Goal: Task Accomplishment & Management: Manage account settings

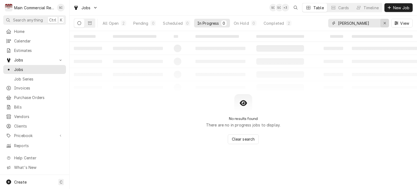
click at [384, 23] on icon "Erase input" at bounding box center [385, 23] width 3 height 4
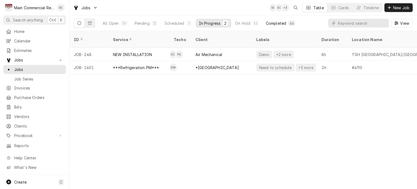
click at [278, 25] on div "Completed" at bounding box center [276, 23] width 20 height 6
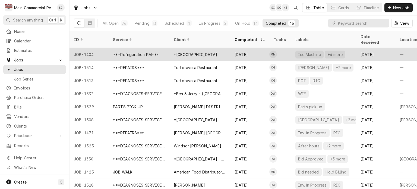
click at [215, 50] on div "*New Horizon Village" at bounding box center [200, 54] width 61 height 13
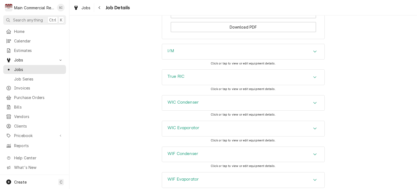
scroll to position [761, 0]
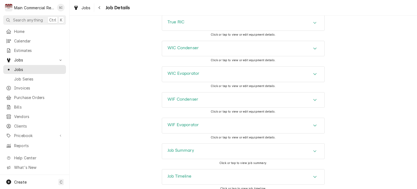
click at [314, 149] on icon "Accordion Header" at bounding box center [315, 151] width 4 height 4
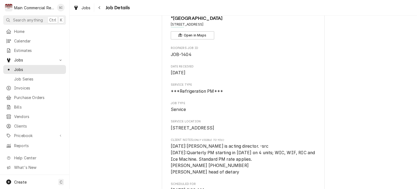
scroll to position [0, 0]
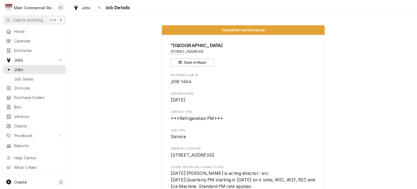
click at [85, 10] on span "Jobs" at bounding box center [86, 8] width 9 height 6
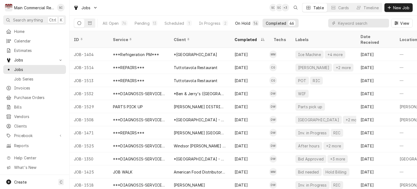
click at [244, 23] on div "On Hold" at bounding box center [242, 23] width 15 height 6
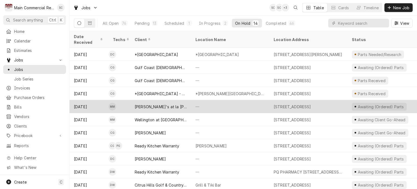
click at [214, 103] on div "—" at bounding box center [230, 106] width 78 height 13
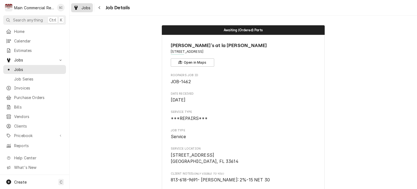
click at [89, 10] on div "Jobs" at bounding box center [82, 7] width 20 height 7
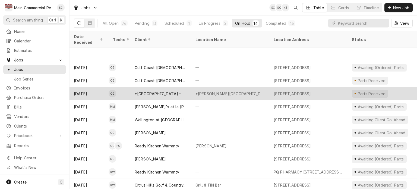
scroll to position [38, 0]
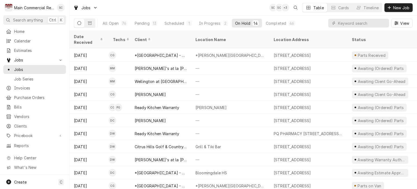
click at [183, 9] on div "Jobs SC SC + 3 Table Cards Timeline New Job" at bounding box center [244, 7] width 348 height 15
click at [153, 23] on div "13" at bounding box center [155, 23] width 4 height 6
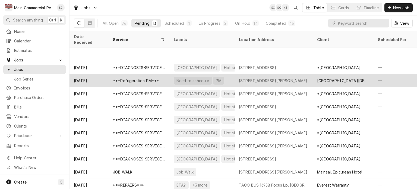
scroll to position [26, 0]
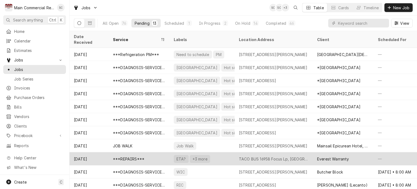
click at [273, 156] on div "TACO BUS 16958 Focus Lp, [GEOGRAPHIC_DATA]" at bounding box center [274, 159] width 70 height 6
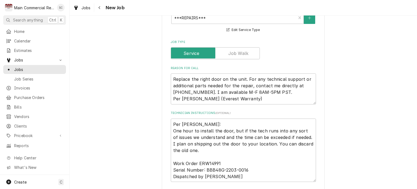
scroll to position [78, 0]
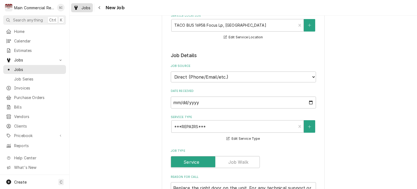
click at [89, 8] on span "Jobs" at bounding box center [86, 8] width 9 height 6
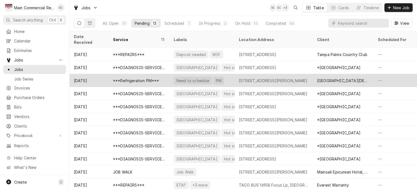
click at [264, 78] on div "3501 W. San Jose Street, Tampa, FL 33629" at bounding box center [273, 81] width 69 height 6
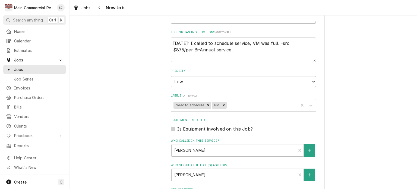
scroll to position [326, 0]
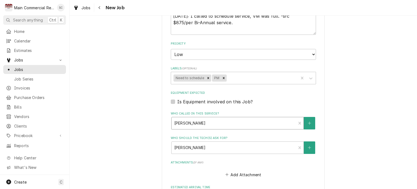
click at [237, 123] on div "Who called in this service?" at bounding box center [233, 123] width 119 height 10
type textarea "x"
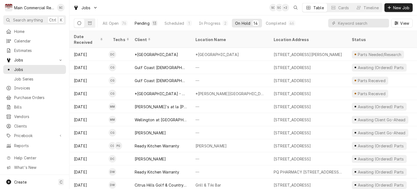
click at [147, 24] on div "Pending" at bounding box center [142, 23] width 15 height 6
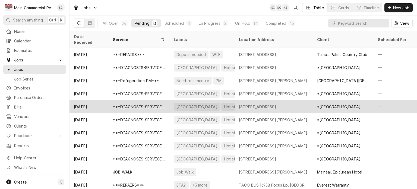
scroll to position [26, 0]
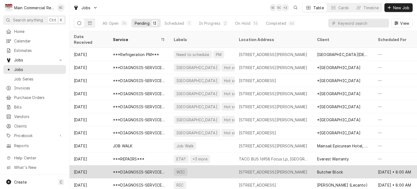
click at [282, 169] on div "5347 Main St Suite 103, New Port Richey, FL 34652" at bounding box center [273, 172] width 69 height 6
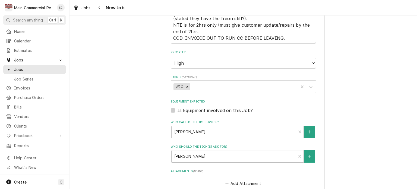
scroll to position [449, 0]
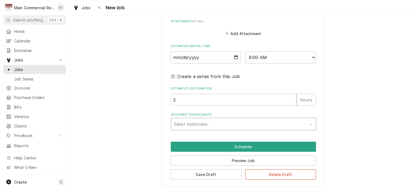
click at [208, 120] on div "Assigned Technician(s)" at bounding box center [239, 124] width 130 height 10
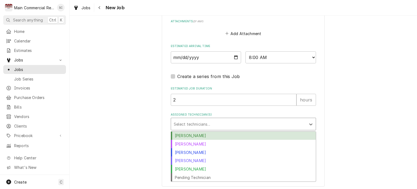
click at [199, 135] on div "[PERSON_NAME]" at bounding box center [243, 136] width 145 height 8
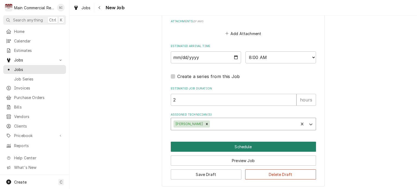
click at [222, 145] on button "Schedule" at bounding box center [243, 147] width 145 height 10
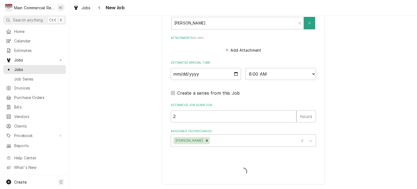
scroll to position [430, 0]
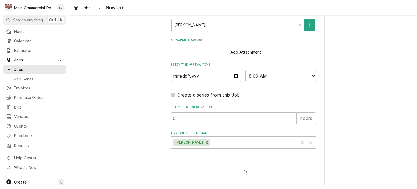
type textarea "x"
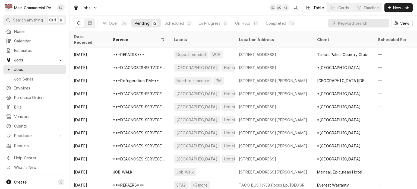
scroll to position [13, 0]
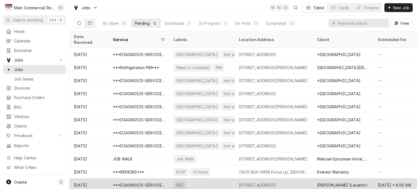
click at [269, 182] on div "1712 N Lecanto HWY, Lecanto, FL 34461" at bounding box center [258, 185] width 38 height 6
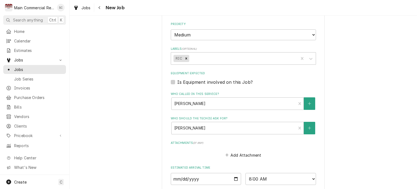
scroll to position [448, 0]
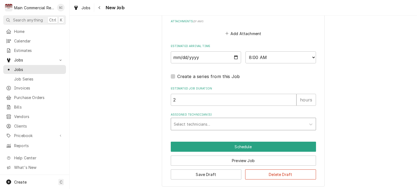
click at [214, 122] on div "Assigned Technician(s)" at bounding box center [239, 124] width 130 height 10
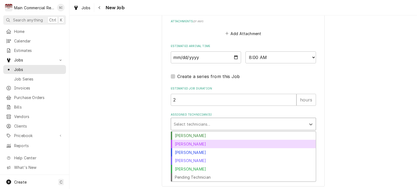
click at [208, 140] on div "Dorian Wertz" at bounding box center [243, 144] width 145 height 8
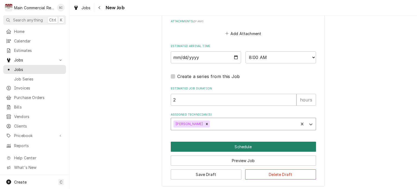
click at [226, 146] on button "Schedule" at bounding box center [243, 147] width 145 height 10
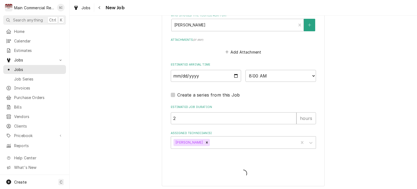
type textarea "x"
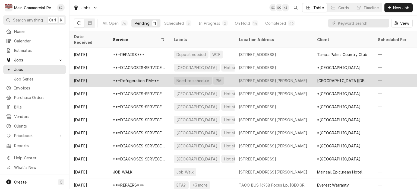
click at [245, 78] on div "3501 W. San Jose Street, Tampa, FL 33629" at bounding box center [273, 81] width 69 height 6
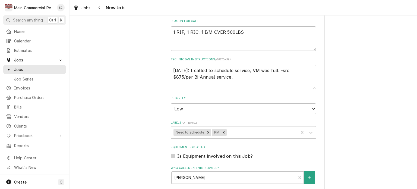
scroll to position [353, 0]
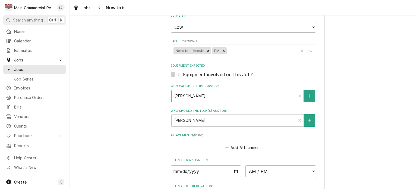
click at [254, 96] on div "Who called in this service?" at bounding box center [233, 96] width 119 height 10
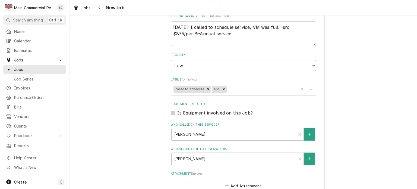
scroll to position [451, 0]
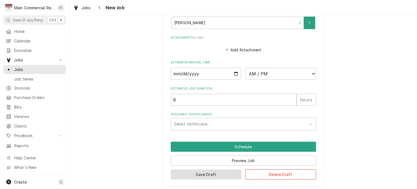
click at [226, 172] on button "Save Draft" at bounding box center [206, 174] width 71 height 10
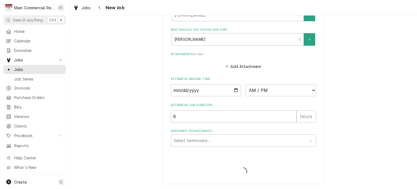
scroll to position [432, 0]
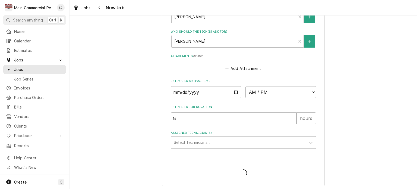
type textarea "x"
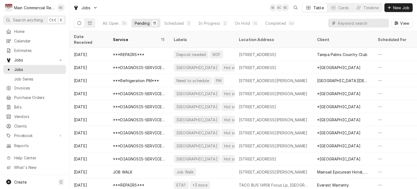
click at [355, 24] on input "Dynamic Content Wrapper" at bounding box center [362, 23] width 48 height 9
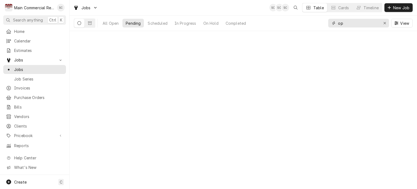
type input "o"
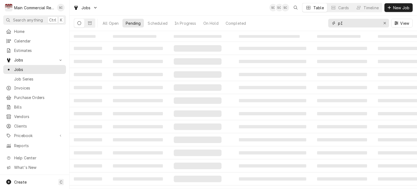
type input "p"
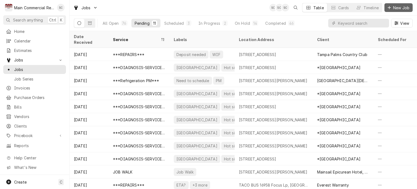
click at [394, 7] on span "New Job" at bounding box center [401, 8] width 18 height 6
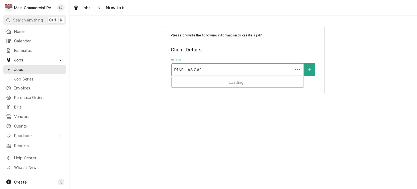
type input "PINELLAS CARE"
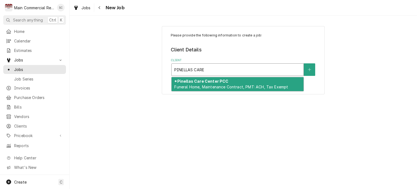
click at [217, 87] on span "Funeral Home, Maintenance Contract, PMT: ACH, Tax Exempt" at bounding box center [231, 87] width 114 height 5
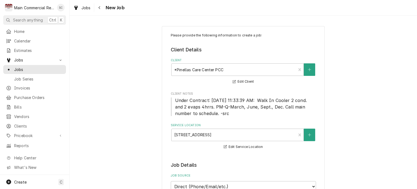
scroll to position [136, 0]
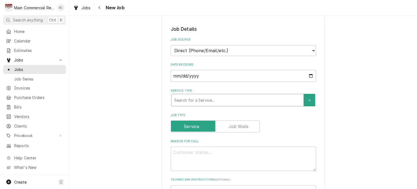
click at [203, 98] on div "Service Type" at bounding box center [237, 100] width 127 height 10
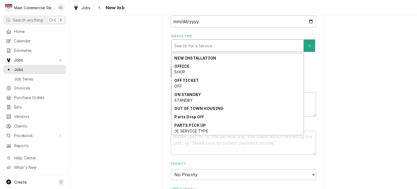
scroll to position [299, 0]
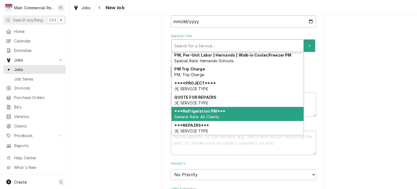
click at [222, 109] on div "***Refrigeration PM*** General Rate: All Clients" at bounding box center [238, 114] width 132 height 14
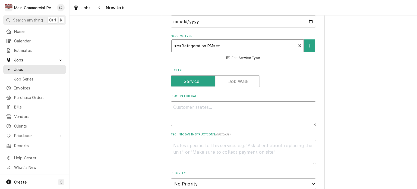
click at [224, 109] on textarea "Reason For Call" at bounding box center [243, 113] width 145 height 24
click at [182, 105] on textarea "Reason For Call" at bounding box center [243, 113] width 145 height 24
paste textarea "Walk In Cooler 2 cond. and 2 evaps 4hrs. WALK-IN COOLER PM"
type textarea "x"
type textarea "Walk In Cooler 2 cond. and 2 evaps 4hrs. WALK-IN COOLER PM"
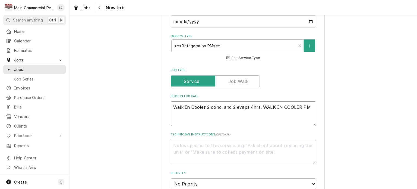
type textarea "x"
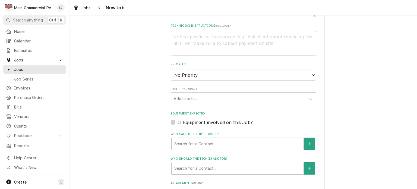
type textarea "Walk In Cooler 2 cond. and 2 evaps 4hrs. WALK-IN COOLER PM"
click at [215, 76] on select "No Priority Urgent High Medium Low" at bounding box center [243, 75] width 145 height 11
select select "2"
click at [171, 70] on select "No Priority Urgent High Medium Low" at bounding box center [243, 75] width 145 height 11
click at [213, 98] on div "Labels" at bounding box center [239, 99] width 130 height 10
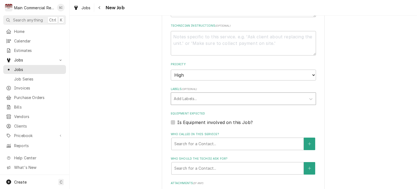
type textarea "x"
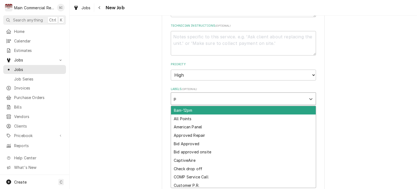
type input "pm"
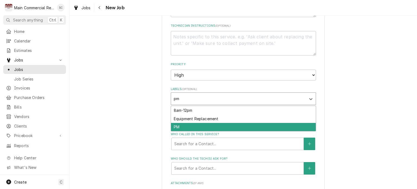
click at [209, 126] on div "PM" at bounding box center [243, 127] width 145 height 8
type textarea "x"
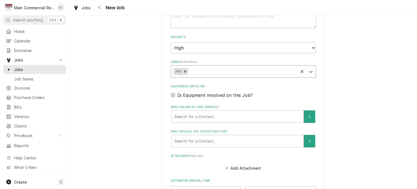
scroll to position [353, 0]
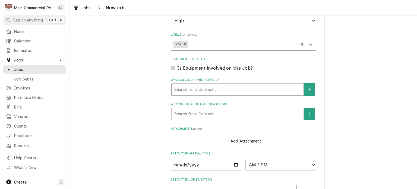
click at [240, 87] on div "Who called in this service?" at bounding box center [237, 90] width 127 height 10
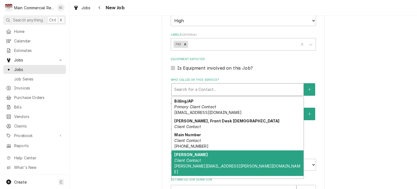
click at [234, 155] on div "Philip Gray Client Contact philip.gray@sci-us.com" at bounding box center [238, 163] width 132 height 26
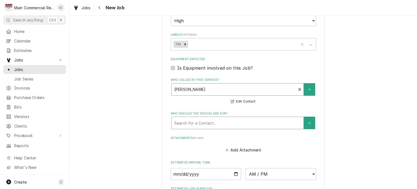
click at [226, 123] on div "Who should the tech(s) ask for?" at bounding box center [237, 123] width 127 height 10
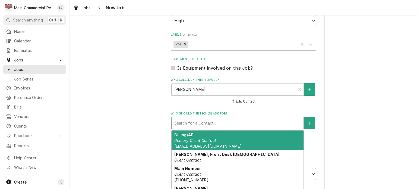
scroll to position [33, 0]
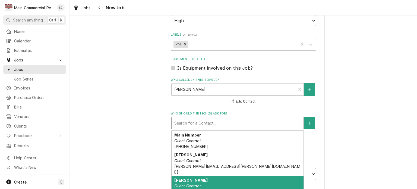
click at [218, 176] on div "Phillip Gray Client Contact (727) 638-3746" at bounding box center [238, 186] width 132 height 20
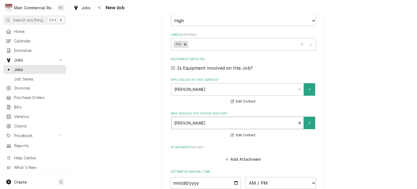
scroll to position [435, 0]
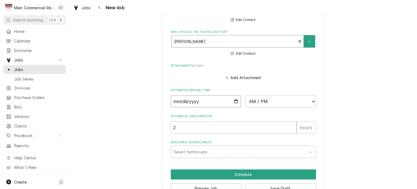
click at [234, 100] on input "Date" at bounding box center [206, 101] width 71 height 12
type textarea "x"
type input "2025-10-08"
type textarea "x"
click at [256, 101] on select "AM / PM 6:00 AM 6:15 AM 6:30 AM 6:45 AM 7:00 AM 7:15 AM 7:30 AM 7:45 AM 8:00 AM…" at bounding box center [281, 101] width 71 height 12
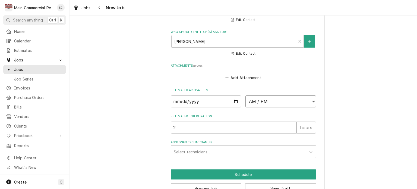
select select "08:00:00"
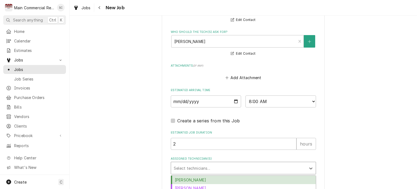
click at [207, 166] on div "Assigned Technician(s)" at bounding box center [239, 168] width 130 height 10
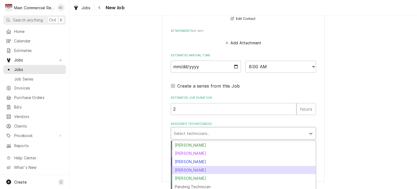
click at [207, 167] on div "Mike Marchese" at bounding box center [243, 170] width 145 height 8
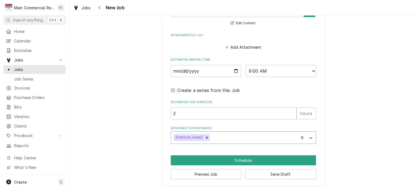
click at [199, 114] on input "2" at bounding box center [234, 113] width 126 height 12
drag, startPoint x: 180, startPoint y: 112, endPoint x: 172, endPoint y: 111, distance: 8.2
click at [172, 111] on input "2" at bounding box center [234, 113] width 126 height 12
type textarea "x"
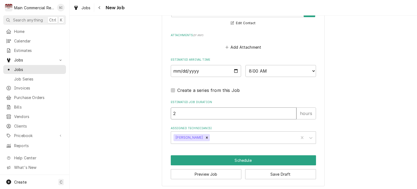
type input "4"
type textarea "x"
type input "4"
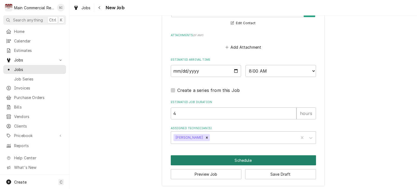
click at [263, 158] on button "Schedule" at bounding box center [243, 160] width 145 height 10
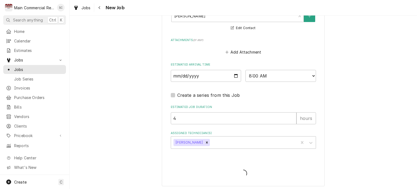
type textarea "x"
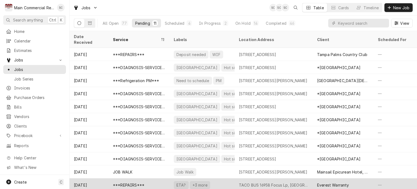
click at [276, 182] on div "TACO BUS 16958 Focus Lp, [GEOGRAPHIC_DATA]" at bounding box center [274, 185] width 70 height 6
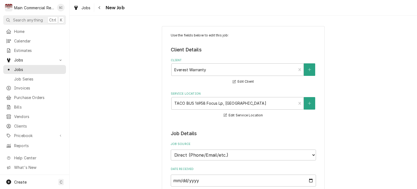
type textarea "x"
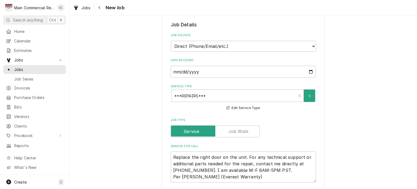
scroll to position [27, 0]
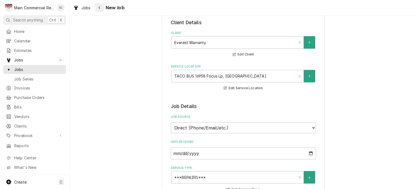
click at [98, 9] on div "Navigate back" at bounding box center [99, 7] width 5 height 5
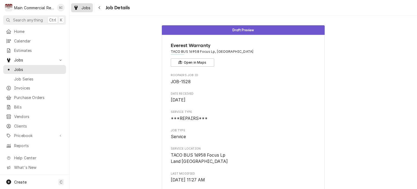
click at [73, 6] on div "Dynamic Content Wrapper" at bounding box center [75, 7] width 5 height 7
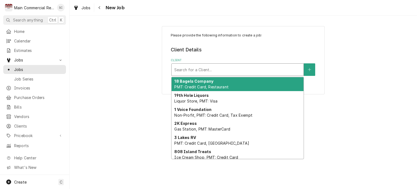
click at [278, 71] on div "Client" at bounding box center [237, 70] width 127 height 10
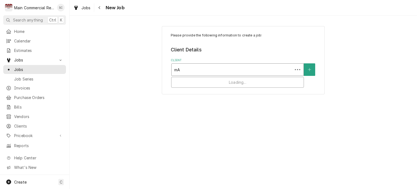
type input "m"
type input "MAIN COMM"
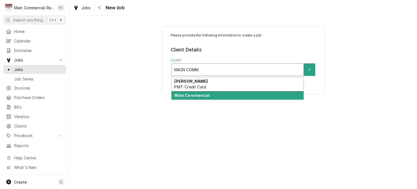
click at [279, 95] on div "Main Commercial" at bounding box center [238, 95] width 132 height 8
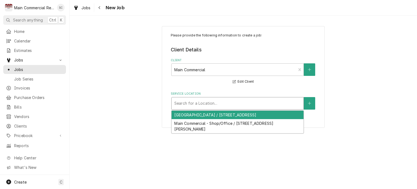
click at [277, 104] on div "Service Location" at bounding box center [237, 103] width 127 height 10
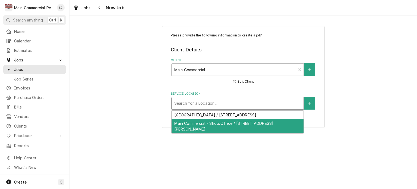
click at [256, 126] on div "Main Commercial - Shop/Office / 16705 Scheer Blvd, Hudson, FL 34667" at bounding box center [238, 126] width 132 height 14
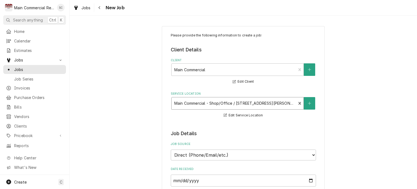
scroll to position [82, 0]
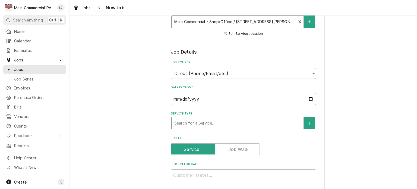
click at [243, 124] on div "Service Type" at bounding box center [237, 123] width 127 height 10
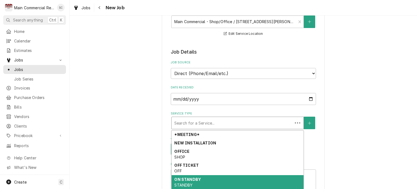
scroll to position [193, 0]
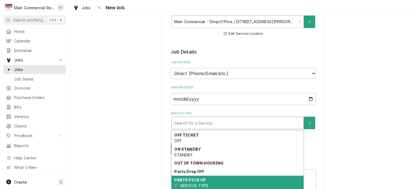
click at [232, 176] on div "PARTS PICK UP 🛠️ SERVICE TYPE" at bounding box center [238, 183] width 132 height 14
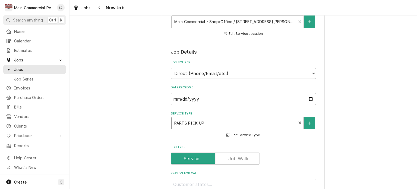
scroll to position [163, 0]
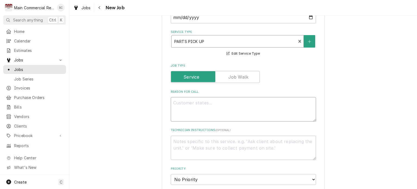
click at [229, 102] on textarea "Reason For Call" at bounding box center [243, 109] width 145 height 24
type textarea "x"
type textarea "P"
type textarea "x"
type textarea "PI"
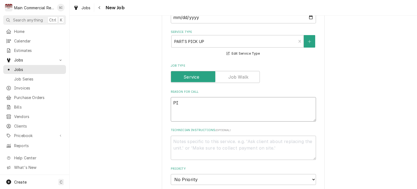
type textarea "x"
type textarea "PIC"
type textarea "x"
type textarea "PICK"
type textarea "x"
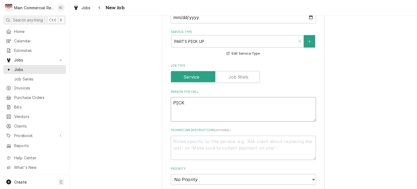
type textarea "PICK"
type textarea "x"
type textarea "PICK U"
type textarea "x"
type textarea "PICK UP"
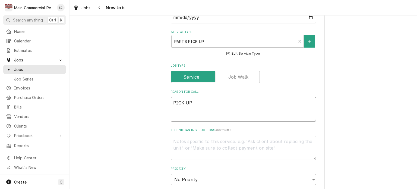
type textarea "x"
type textarea "PICK UP"
type textarea "x"
type textarea "PICK UP P"
type textarea "x"
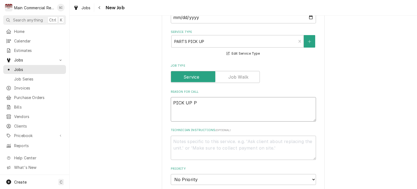
type textarea "PICK UP PA"
type textarea "x"
type textarea "PICK UP PAR"
type textarea "x"
type textarea "PICK UP PART"
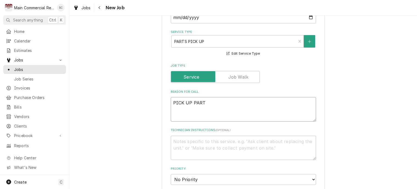
type textarea "x"
type textarea "PICK UP PARTS"
type textarea "x"
type textarea "PICK UP PARTS"
type textarea "x"
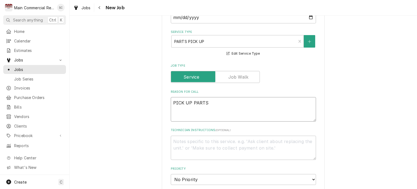
type textarea "PICK UP PARTS F"
type textarea "x"
type textarea "PICK UP PARTS FO"
type textarea "x"
type textarea "PICK UP PARTS FOR"
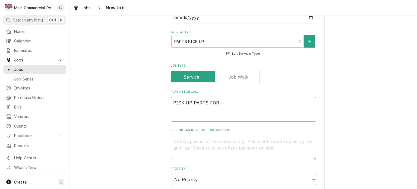
type textarea "x"
type textarea "PICK UP PARTS FOR"
type textarea "x"
type textarea "PICK UP PARTS FOR D"
type textarea "x"
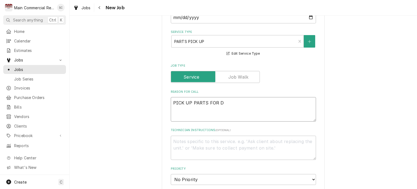
type textarea "PICK UP PARTS FOR DO"
type textarea "x"
type textarea "PICK UP PARTS FOR DON"
type textarea "x"
type textarea "PICK UP PARTS FOR DON"
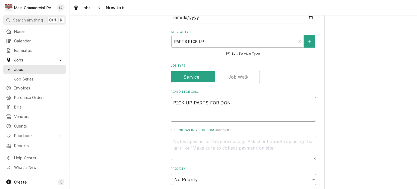
type textarea "x"
type textarea "PICK UP PARTS FOR DON T"
type textarea "x"
type textarea "PICK UP PARTS FOR DON TA"
type textarea "x"
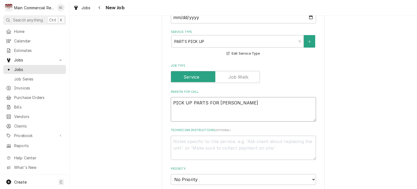
type textarea "PICK UP PARTS FOR DON TAC"
type textarea "x"
type textarea "PICK UP PARTS FOR DON TACO"
type textarea "x"
type textarea "PICK UP PARTS FOR DON TACO"
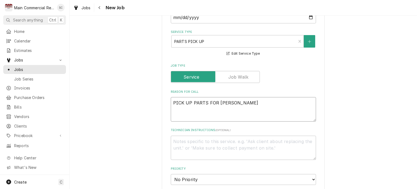
type textarea "x"
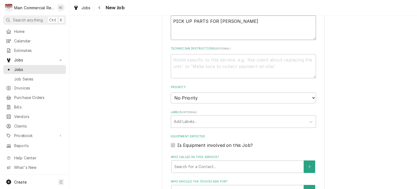
type textarea "PICK UP PARTS FOR DON TACO"
click at [208, 98] on select "No Priority Urgent High Medium Low" at bounding box center [243, 97] width 145 height 11
select select "3"
click at [171, 92] on select "No Priority Urgent High Medium Low" at bounding box center [243, 97] width 145 height 11
type textarea "x"
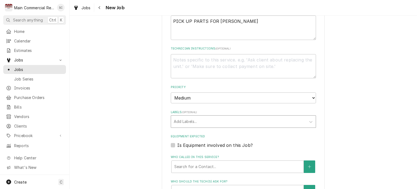
click at [202, 118] on div "Labels" at bounding box center [239, 122] width 130 height 10
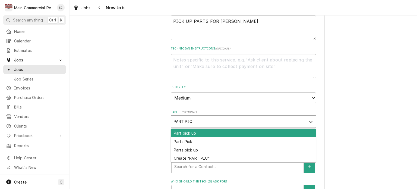
type input "PART PICK"
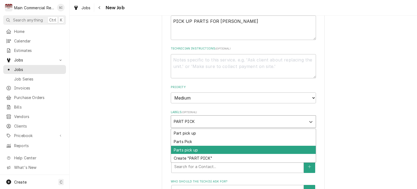
click at [201, 146] on div "Parts pick up" at bounding box center [243, 150] width 145 height 8
type textarea "x"
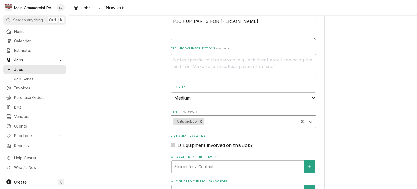
scroll to position [326, 0]
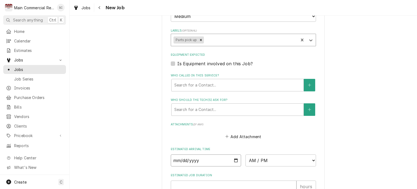
click at [234, 160] on input "Date" at bounding box center [206, 160] width 71 height 12
type textarea "x"
type input "[DATE]"
type textarea "x"
click at [253, 160] on select "AM / PM 6:00 AM 6:15 AM 6:30 AM 6:45 AM 7:00 AM 7:15 AM 7:30 AM 7:45 AM 8:00 AM…" at bounding box center [281, 160] width 71 height 12
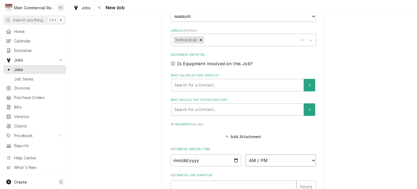
select select "07:30:00"
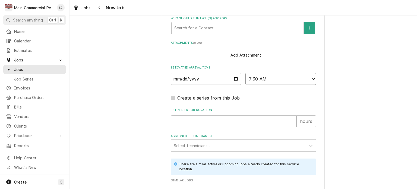
type textarea "x"
click at [276, 78] on select "AM / PM 6:00 AM 6:15 AM 6:30 AM 6:45 AM 7:00 AM 7:15 AM 7:30 AM 7:45 AM 8:00 AM…" at bounding box center [281, 79] width 71 height 12
select select "07:00:00"
click at [246, 73] on select "AM / PM 6:00 AM 6:15 AM 6:30 AM 6:45 AM 7:00 AM 7:15 AM 7:30 AM 7:45 AM 8:00 AM…" at bounding box center [281, 79] width 71 height 12
click at [246, 117] on input "Estimated Job Duration" at bounding box center [234, 121] width 126 height 12
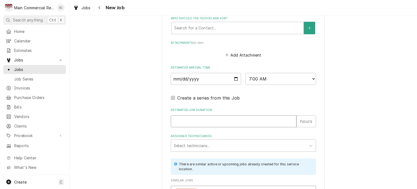
type textarea "x"
type input ".2"
type textarea "x"
type input ".25"
type textarea "x"
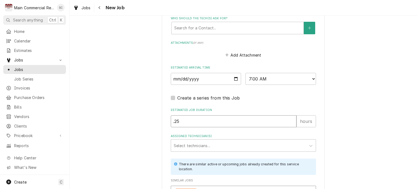
type input ".25"
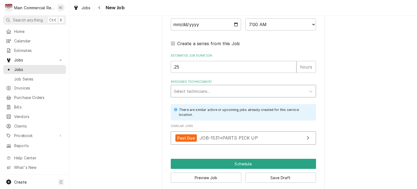
click at [215, 90] on div "Assigned Technician(s)" at bounding box center [239, 91] width 130 height 10
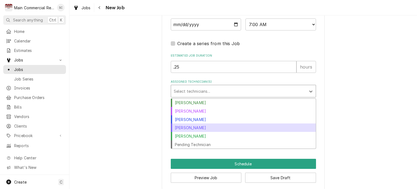
click at [205, 126] on div "Mike Marchese" at bounding box center [243, 127] width 145 height 8
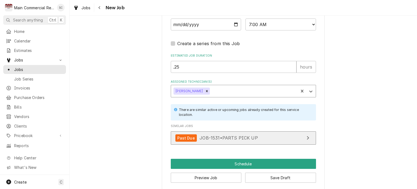
type textarea "x"
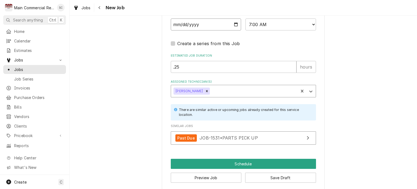
click at [223, 24] on input "[DATE]" at bounding box center [206, 24] width 71 height 12
click at [235, 21] on input "[DATE]" at bounding box center [206, 24] width 71 height 12
type input "2025-10-08"
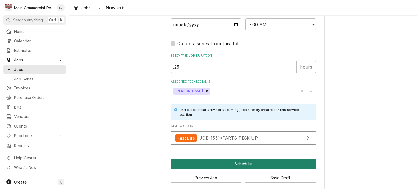
click at [258, 161] on button "Schedule" at bounding box center [243, 164] width 145 height 10
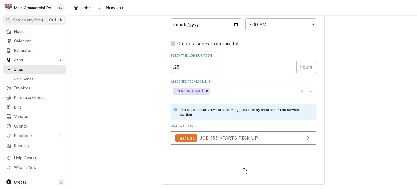
scroll to position [460, 0]
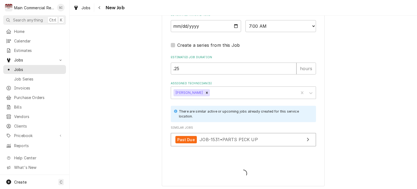
type textarea "x"
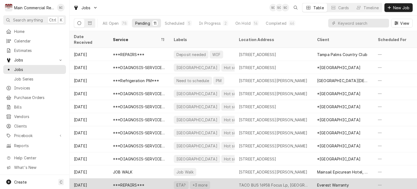
click at [255, 182] on div "TACO BUS 16958 Focus Lp, [GEOGRAPHIC_DATA]" at bounding box center [274, 185] width 70 height 6
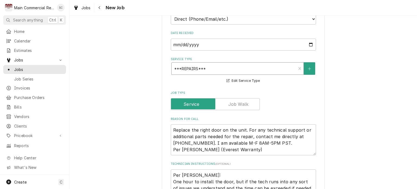
scroll to position [54, 0]
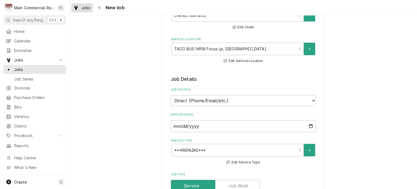
click at [87, 11] on div "Jobs" at bounding box center [82, 7] width 20 height 7
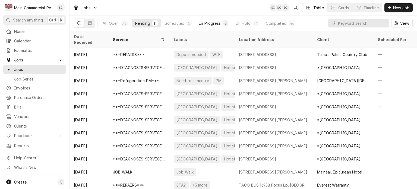
click at [221, 24] on button "In Progress 2" at bounding box center [214, 23] width 36 height 9
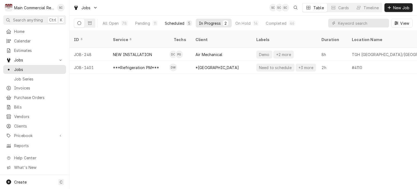
click at [179, 20] on div "Scheduled" at bounding box center [175, 23] width 20 height 6
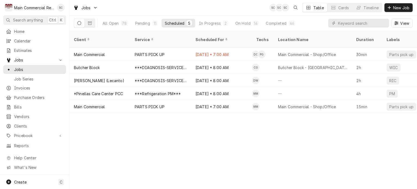
click at [298, 130] on div "Client Service Scheduled For Techs Location Name Duration Labels Status ID Prio…" at bounding box center [244, 110] width 348 height 158
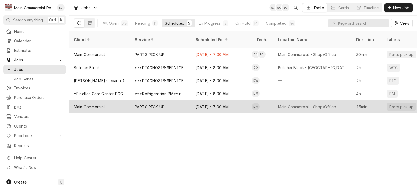
click at [222, 101] on div "Oct 8 • 7:00 AM" at bounding box center [221, 106] width 61 height 13
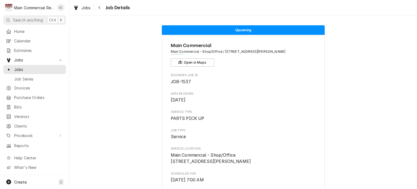
scroll to position [270, 0]
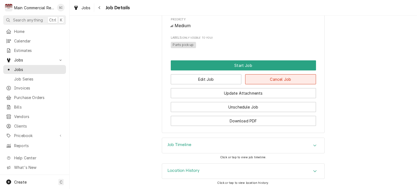
click at [283, 79] on button "Cancel Job" at bounding box center [280, 79] width 71 height 10
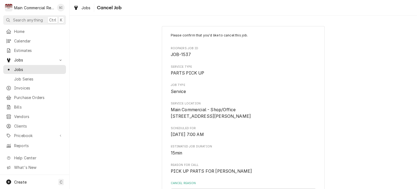
scroll to position [63, 0]
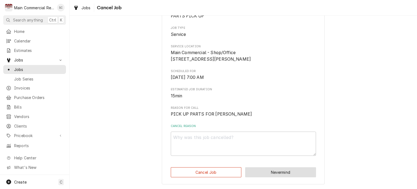
click at [273, 174] on button "Nevermind" at bounding box center [280, 172] width 71 height 10
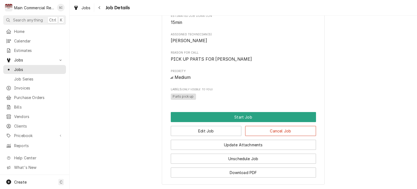
scroll to position [270, 0]
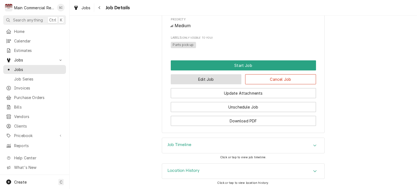
click at [230, 79] on button "Edit Job" at bounding box center [206, 79] width 71 height 10
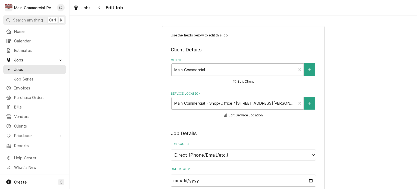
drag, startPoint x: 0, startPoint y: 0, endPoint x: 202, endPoint y: 151, distance: 251.9
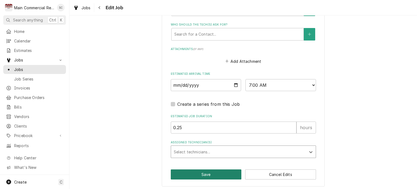
click at [206, 173] on button "Save" at bounding box center [206, 174] width 71 height 10
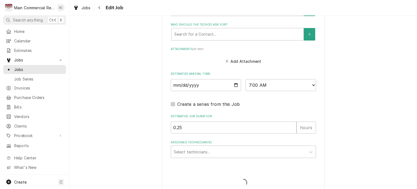
type textarea "x"
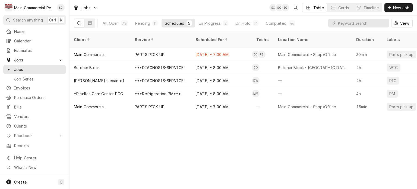
click at [222, 133] on div "Client Service Scheduled For Techs Location Name Duration Labels Status ID Prio…" at bounding box center [244, 110] width 348 height 158
click at [346, 159] on div "Client Service Scheduled For Techs Location Name Duration Labels Status ID Prio…" at bounding box center [244, 110] width 348 height 158
click at [358, 141] on div "Client Service Scheduled For Techs Location Name Duration Labels Status ID Prio…" at bounding box center [244, 110] width 348 height 158
click at [232, 142] on div "Client Service Scheduled For Techs Location Name Duration Labels Status ID Prio…" at bounding box center [244, 110] width 348 height 158
click at [37, 124] on span "Clients" at bounding box center [38, 126] width 49 height 6
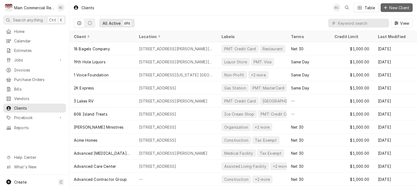
click at [389, 7] on span "New Client" at bounding box center [400, 8] width 22 height 6
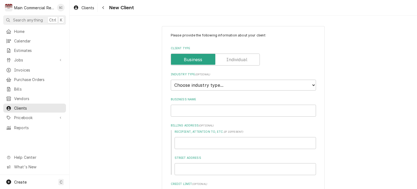
select select "2"
click at [171, 80] on select "Choose industry type... Residential Commercial Industrial Government" at bounding box center [243, 85] width 145 height 11
type textarea "x"
click at [219, 111] on input "Business Name" at bounding box center [243, 111] width 145 height 12
type input "b"
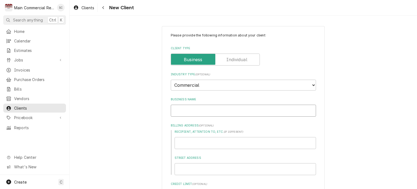
type textarea "x"
type input "B"
type textarea "x"
type input "Bi"
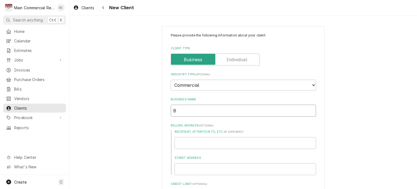
type textarea "x"
type input "B"
type textarea "x"
type input "BI"
type textarea "x"
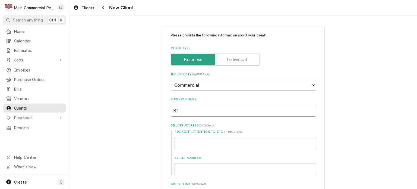
type input "BIL"
type textarea "x"
type input "BILL"
type textarea "x"
type input "BILL"
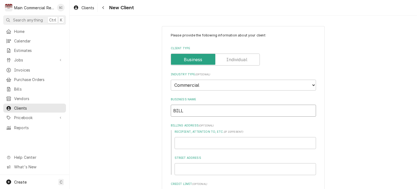
type textarea "x"
type input "BILL B"
type textarea "x"
type input "BILL BO"
type textarea "x"
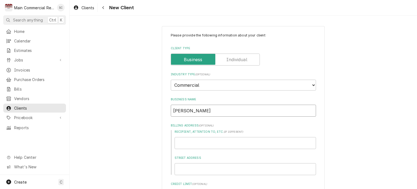
type input "BILL BOW"
type textarea "x"
type input "BILL BOWE"
type textarea "x"
type input "BILL BOWER"
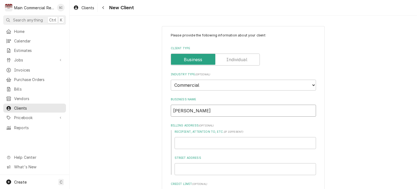
type textarea "x"
type input "BILL BOWERS"
type textarea "x"
type input "BILL BOWERS"
type textarea "x"
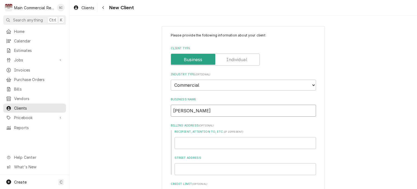
type input "BILL BOWERS A"
type textarea "x"
type input "BILL BOWERS A/"
type textarea "x"
type input "BILL BOWERS A/C"
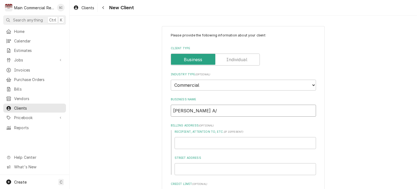
type textarea "x"
type input "BILL BOWERS A/C"
type textarea "x"
type input "BILL BOWERS A/C &"
type textarea "x"
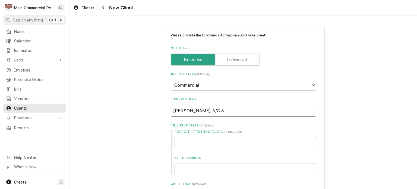
type input "BILL BOWERS A/C &"
type textarea "x"
type input "BILL BOWERS A/C & H"
type textarea "x"
type input "BILL BOWERS A/C & HE"
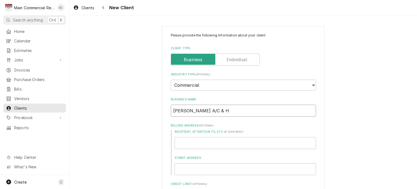
type textarea "x"
type input "BILL BOWERS A/C & HEA"
type textarea "x"
type input "BILL BOWERS A/C & HEAT"
type textarea "x"
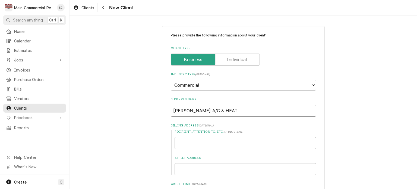
type input "BILL BOWERS A/C & HEATI"
type textarea "x"
type input "BILL BOWERS A/C & HEATIN"
type textarea "x"
type input "BILL BOWERS A/C & HEATING"
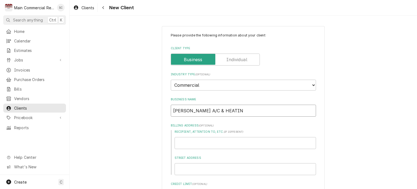
type textarea "x"
type input "BILL BOWERS A/C & HEATING"
type textarea "x"
type input "BILL BOWERS A/C & HEATING"
type textarea "x"
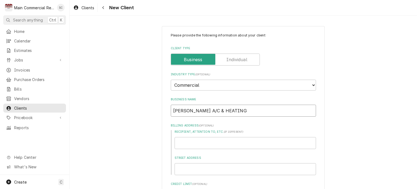
type input "BILL BOWERS A/C & HEATING,"
type textarea "x"
type input "BILL BOWERS A/C & HEATING,"
type textarea "x"
type input "BILL BOWERS A/C & HEATING, I"
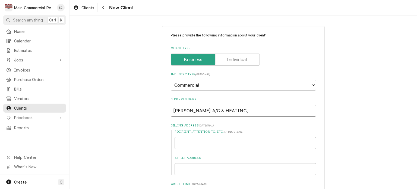
type textarea "x"
type input "BILL BOWERS A/C & HEATING, IN"
type textarea "x"
type input "[PERSON_NAME] A/C & HEATING, INC"
type textarea "x"
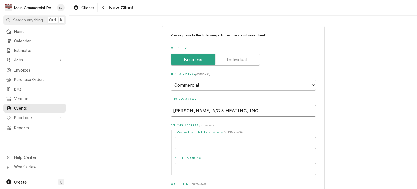
scroll to position [54, 0]
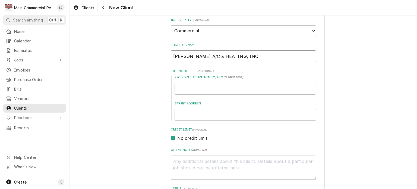
type input "[PERSON_NAME] A/C & HEATING, INC"
click at [222, 111] on input "Street Address" at bounding box center [246, 115] width 142 height 12
paste input "16547 US-19 STE 102, Hudson, FL 34667"
type input "16547 US-19 STE 102, Hudson, FL 34667"
type textarea "x"
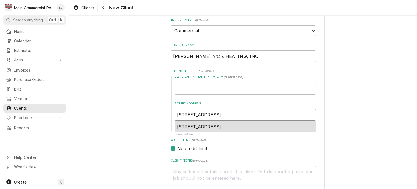
click at [222, 127] on span "16547 U.S. 19 ste 102, Hudson, FL 34667, USA" at bounding box center [199, 126] width 44 height 5
type input "16547 US-19"
type textarea "x"
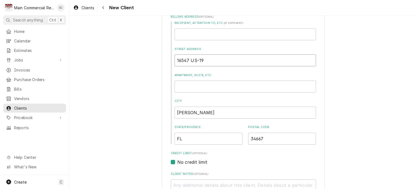
scroll to position [190, 0]
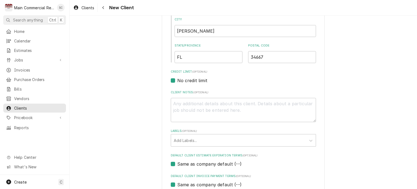
type input "16547 US-19"
click at [226, 104] on textarea "Client Notes ( optional )" at bounding box center [243, 110] width 145 height 24
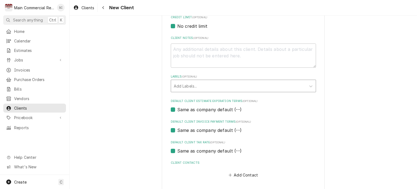
click at [224, 87] on div "Labels" at bounding box center [239, 86] width 130 height 10
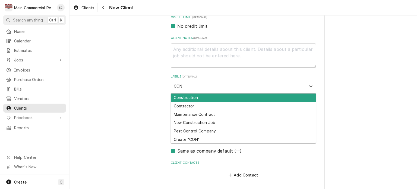
type input "CONT"
click at [218, 96] on div "Contractor" at bounding box center [243, 98] width 145 height 8
type textarea "x"
type input "a"
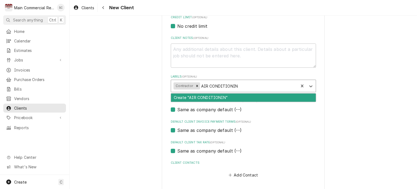
type input "AIR CONDITIONING"
click at [215, 98] on div "Create "AIR CONDITIONING"" at bounding box center [243, 98] width 145 height 8
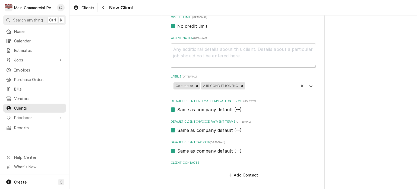
scroll to position [267, 0]
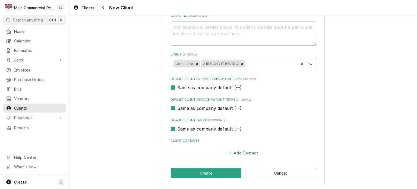
click at [251, 151] on button "Add Contact" at bounding box center [243, 153] width 31 height 8
type textarea "x"
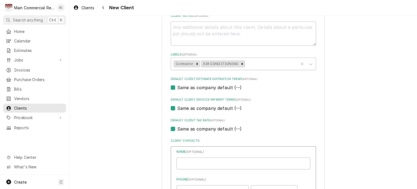
scroll to position [348, 0]
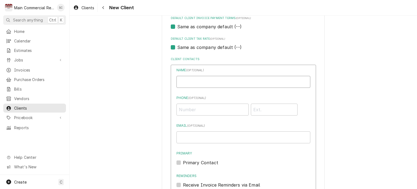
click at [215, 81] on input "Business Name" at bounding box center [244, 82] width 134 height 12
type input "m"
type input "[PERSON_NAME]"
click at [217, 109] on input "Phone ( optional )" at bounding box center [213, 110] width 72 height 12
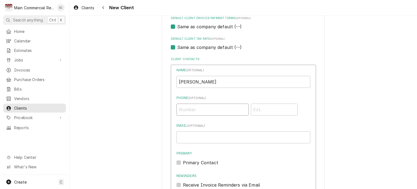
paste input "[PHONE_NUMBER]"
type input "[PHONE_NUMBER]"
click at [223, 138] on input "Email ( optional )" at bounding box center [244, 137] width 134 height 12
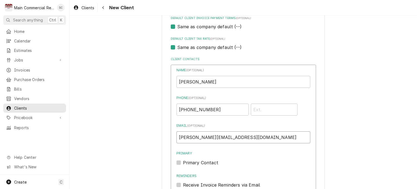
scroll to position [448, 0]
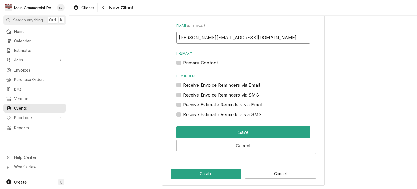
type input "mike@billbowersacheating.com"
click at [183, 61] on label "Primary Contact" at bounding box center [200, 63] width 35 height 7
click at [183, 61] on input "Primary" at bounding box center [250, 66] width 134 height 12
checkbox input "true"
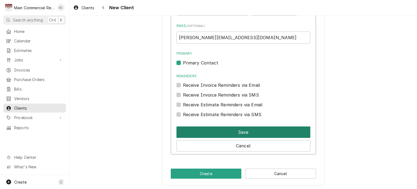
click at [235, 130] on button "Save" at bounding box center [244, 131] width 134 height 11
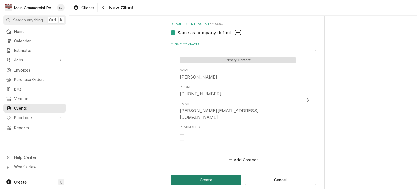
click at [227, 175] on button "Create" at bounding box center [206, 180] width 71 height 10
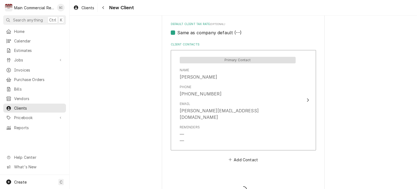
type textarea "x"
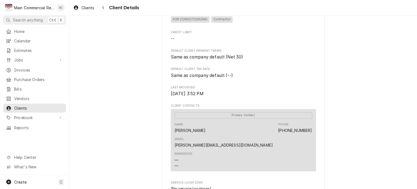
scroll to position [234, 0]
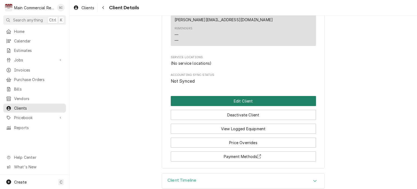
click at [264, 96] on button "Edit Client" at bounding box center [243, 101] width 145 height 10
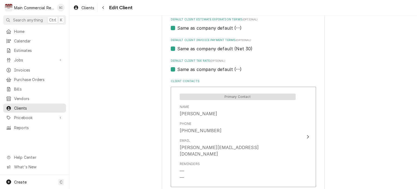
scroll to position [387, 0]
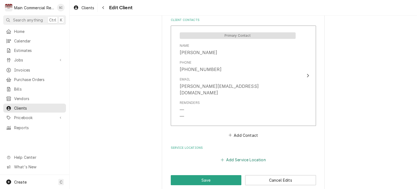
click at [245, 156] on button "Add Service Location" at bounding box center [243, 160] width 47 height 8
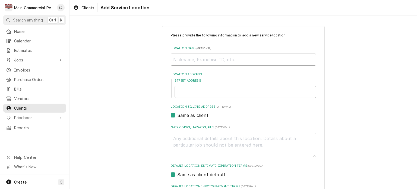
click at [199, 60] on input "Location Name ( optional )" at bounding box center [243, 60] width 145 height 12
type textarea "x"
type input "G"
type textarea "x"
type input "Gi"
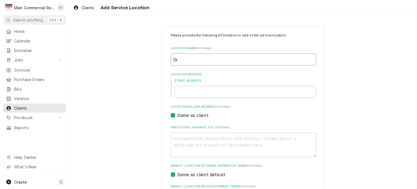
type textarea "x"
type input "[PERSON_NAME]"
type textarea "x"
type input "[PERSON_NAME]"
type textarea "x"
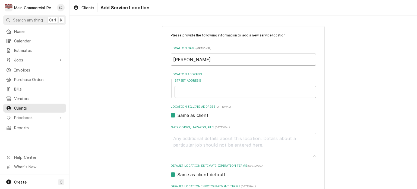
type input "Giann"
type textarea "x"
type input "[PERSON_NAME]"
type textarea "x"
type input "[PERSON_NAME]'"
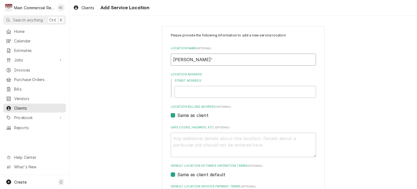
type textarea "x"
type input "[PERSON_NAME]'s"
type textarea "x"
type input "Gianni's"
type textarea "x"
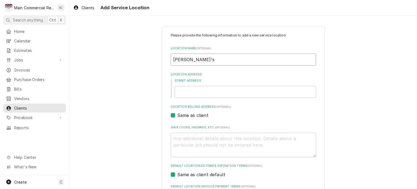
type input "Gianni's P"
type textarea "x"
type input "Gianni's Pi"
type textarea "x"
type input "Gianni's Piz"
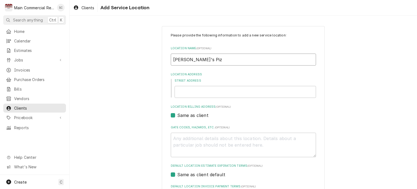
type textarea "x"
type input "Gianni's Pizz"
type textarea "x"
type input "Gianni's Pizza"
type textarea "x"
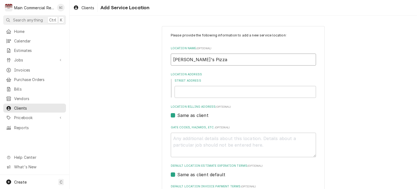
type input "Gianni's Pizza"
type textarea "x"
type input "Gianni's Pizza -"
type textarea "x"
type input "Gianni's Pizza -"
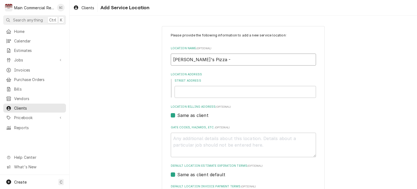
type textarea "x"
type input "Gianni's Pizza - H"
type textarea "x"
type input "Gianni's Pizza - Hu"
type textarea "x"
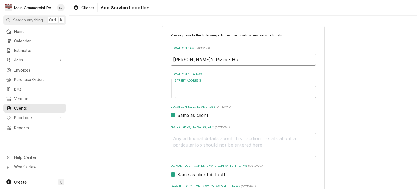
type input "Gianni's Pizza - Hud"
type textarea "x"
type input "Gianni's Pizza - Huds"
type textarea "x"
type input "Gianni's Pizza - Hudso"
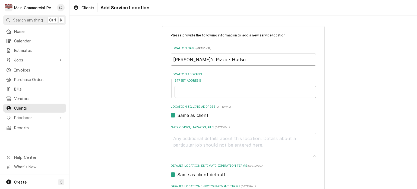
type textarea "x"
type input "Gianni's Pizza - Hudson"
type textarea "x"
type input "Gianni's Pizza - Hudson"
type textarea "x"
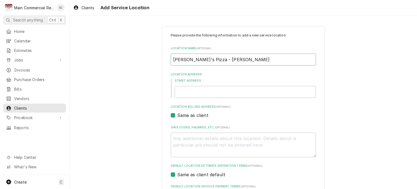
type input "Gianni's Pizza - Hudson F"
type textarea "x"
type input "Gianni's Pizza - Hudson"
type textarea "x"
type input "Gianni's Pizza - Hudson"
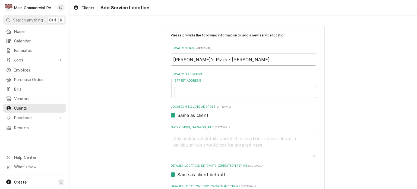
type textarea "x"
type input "Gianni's Pizza - Hudson,"
type textarea "x"
type input "Gianni's Pizza - Hudson,"
type textarea "x"
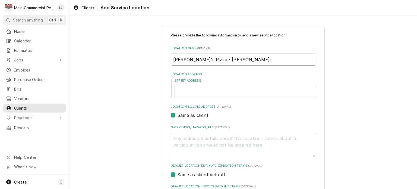
type input "Gianni's Pizza - Hudson, F"
type textarea "x"
type input "Gianni's Pizza - Hudson, FL"
click at [200, 91] on input "Street Address" at bounding box center [246, 92] width 142 height 12
click at [228, 91] on input "Street Address" at bounding box center [246, 92] width 142 height 12
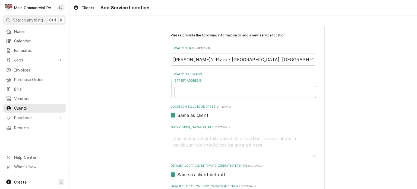
paste input "7107 Clark St, Hudson, FL 34667"
type textarea "x"
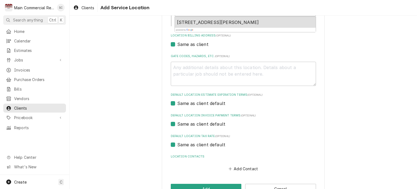
scroll to position [98, 0]
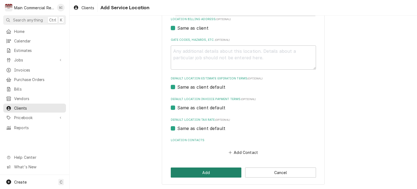
type input "7107 Clark St, Hudson, FL 34667"
click at [228, 173] on button "Add" at bounding box center [206, 172] width 71 height 10
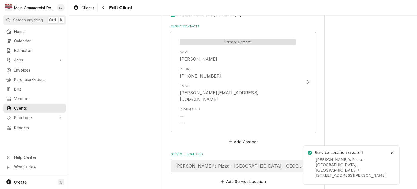
scroll to position [403, 0]
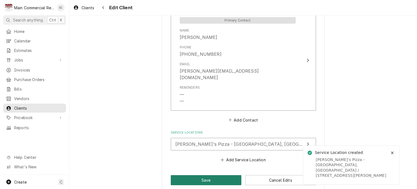
click at [212, 175] on button "Save" at bounding box center [206, 180] width 71 height 10
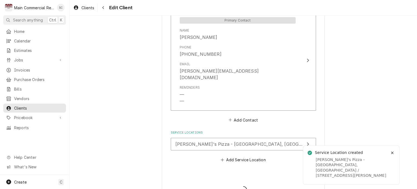
type textarea "x"
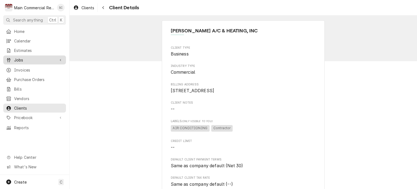
click at [36, 61] on div "Jobs" at bounding box center [34, 60] width 61 height 7
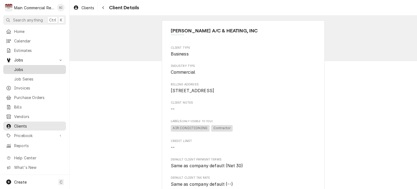
click at [36, 68] on span "Jobs" at bounding box center [38, 70] width 49 height 6
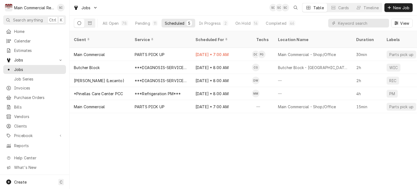
click at [234, 145] on div "Client Service Scheduled For Techs Location Name Duration Labels Status ID Prio…" at bounding box center [244, 110] width 348 height 158
click at [394, 8] on span "New Job" at bounding box center [401, 8] width 18 height 6
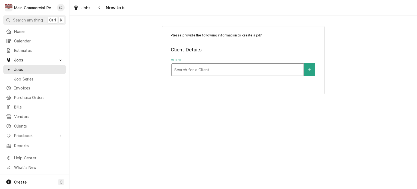
click at [285, 67] on div "Client" at bounding box center [237, 70] width 127 height 10
type input "bill"
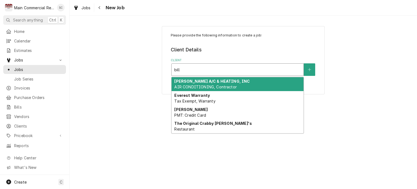
click at [261, 81] on div "BILL BOWERS A/C & HEATING, INC AIR CONDITIONING, Contractor" at bounding box center [238, 84] width 132 height 14
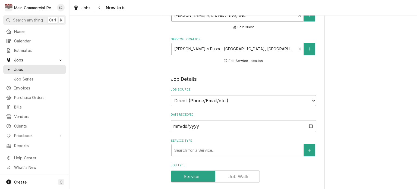
scroll to position [109, 0]
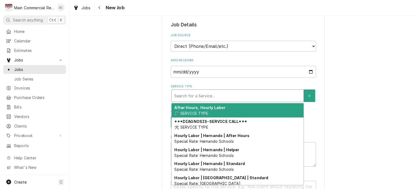
click at [223, 95] on div "Service Type" at bounding box center [237, 96] width 127 height 10
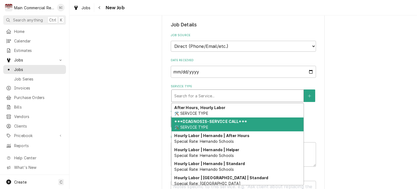
click at [217, 120] on strong "***DIAGNOSIS-SERVICE CALL***" at bounding box center [210, 121] width 73 height 5
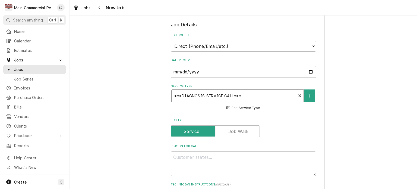
scroll to position [190, 0]
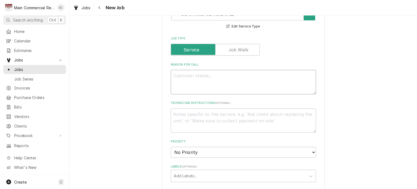
click at [227, 72] on textarea "Reason For Call" at bounding box center [243, 82] width 145 height 24
type textarea "x"
type textarea "B"
type textarea "x"
type textarea "Bi"
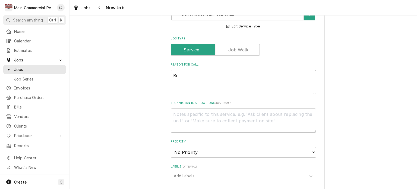
type textarea "x"
type textarea "Bil"
type textarea "x"
type textarea "Bill"
type textarea "x"
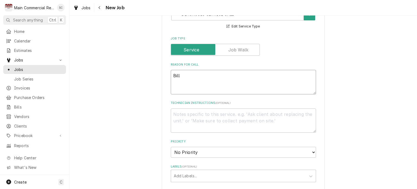
type textarea "Bill"
type textarea "x"
type textarea "Bill B"
type textarea "x"
type textarea "Bill Bo"
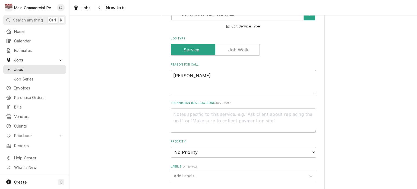
type textarea "x"
type textarea "Bill Bow"
type textarea "x"
type textarea "Bill Bowe"
type textarea "x"
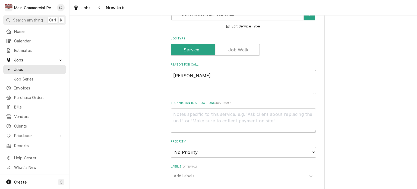
type textarea "Bill Bower"
type textarea "x"
type textarea "Bill Bowers"
type textarea "x"
type textarea "Bill Bowers"
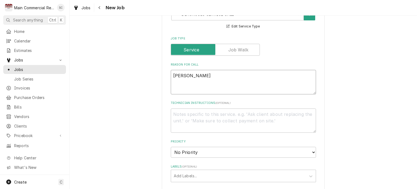
type textarea "x"
type textarea "Bill Bowers i"
type textarea "x"
type textarea "Bill Bowers in"
type textarea "x"
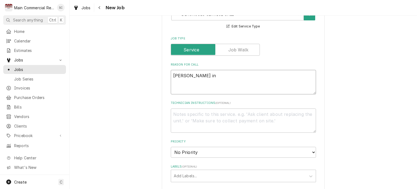
type textarea "Bill Bowers ins"
type textarea "x"
type textarea "Bill Bowers inst"
type textarea "x"
type textarea "Bill Bowers insta"
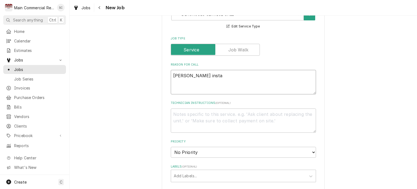
type textarea "x"
type textarea "Bill Bowers instal"
type textarea "x"
type textarea "Bill Bowers install"
type textarea "x"
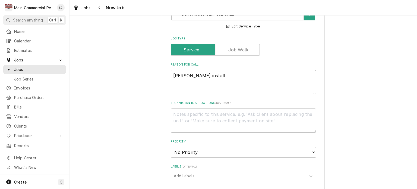
type textarea "Bill Bowers installe"
type textarea "x"
type textarea "Bill Bowers installed"
type textarea "x"
type textarea "Bill Bowers installed"
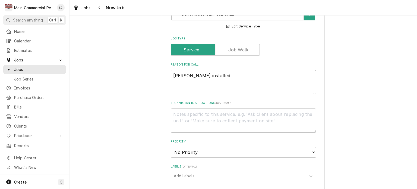
type textarea "x"
type textarea "Bill Bowers installed W"
type textarea "x"
type textarea "Bill Bowers installed Wa"
type textarea "x"
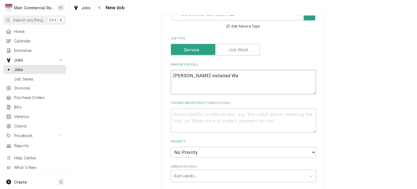
type textarea "Bill Bowers installed Wal"
type textarea "x"
type textarea "Bill Bowers installed Walk"
type textarea "x"
type textarea "Bill Bowers installed Walk"
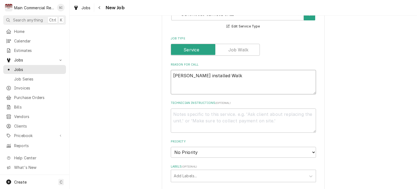
type textarea "x"
type textarea "Bill Bowers installed Walk i"
type textarea "x"
type textarea "Bill Bowers installed Walk in"
type textarea "x"
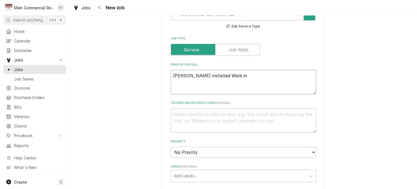
type textarea "Bill Bowers installed Walk in"
type textarea "x"
type textarea "Bill Bowers installed Walk in e"
type textarea "x"
type textarea "Bill Bowers installed Walk in eq"
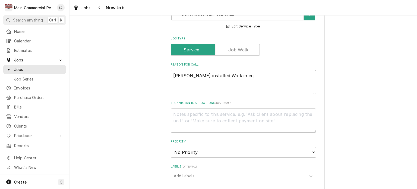
type textarea "x"
type textarea "Bill Bowers installed Walk in equ"
type textarea "x"
type textarea "Bill Bowers installed Walk in equi"
type textarea "x"
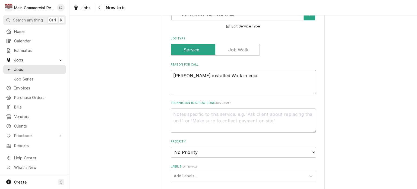
type textarea "Bill Bowers installed Walk in equip"
type textarea "x"
type textarea "Bill Bowers installed Walk in equipm"
type textarea "x"
type textarea "Bill Bowers installed Walk in equipme"
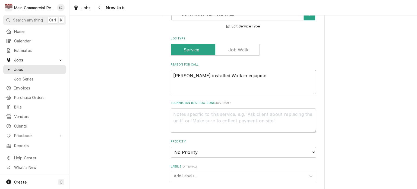
type textarea "x"
type textarea "Bill Bowers installed Walk in equipmen"
type textarea "x"
type textarea "Bill Bowers installed Walk in equipment"
type textarea "x"
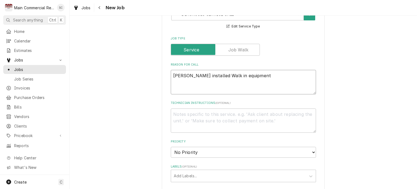
type textarea "Bill Bowers installed Walk in equipment"
type textarea "x"
type textarea "Bill Bowers installed Walk in equipment a"
type textarea "x"
type textarea "Bill Bowers installed Walk in equipment af"
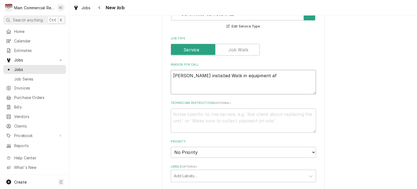
type textarea "x"
type textarea "Bill Bowers installed Walk in equipment aft"
type textarea "x"
type textarea "Bill Bowers installed Walk in equipment afte"
type textarea "x"
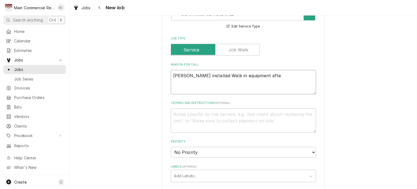
type textarea "Bill Bowers installed Walk in equipment after"
type textarea "x"
type textarea "Bill Bowers installed Walk in equipment after"
type textarea "x"
type textarea "Bill Bowers installed Walk in equipment after h"
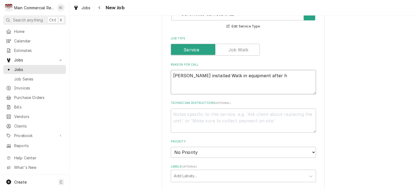
type textarea "x"
type textarea "Bill Bowers installed Walk in equipment after hu"
type textarea "x"
type textarea "Bill Bowers installed Walk in equipment after hur"
type textarea "x"
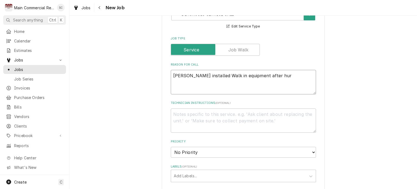
type textarea "Bill Bowers installed Walk in equipment after hurr"
type textarea "x"
type textarea "Bill Bowers installed Walk in equipment after hurri"
type textarea "x"
type textarea "Bill Bowers installed Walk in equipment after hurric"
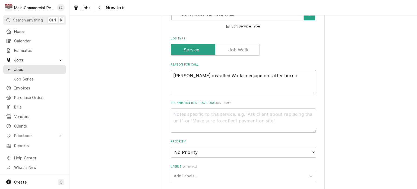
type textarea "x"
type textarea "Bill Bowers installed Walk in equipment after hurrica"
type textarea "x"
type textarea "Bill Bowers installed Walk in equipment after hurrican"
type textarea "x"
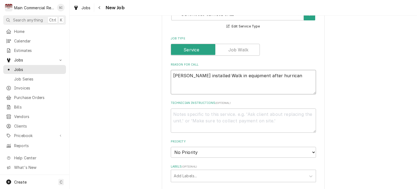
type textarea "Bill Bowers installed Walk in equipment after hurricane"
type textarea "x"
type textarea "Bill Bowers installed Walk in equipment after hurricane"
type textarea "x"
type textarea "Bill Bowers installed Walk in equipment after hurricane"
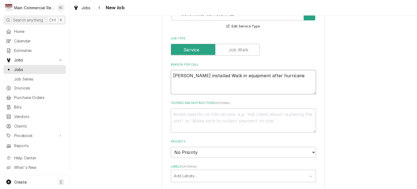
type textarea "x"
type textarea "Bill Bowers installed Walk in equipment after hurricane,"
type textarea "x"
type textarea "Bill Bowers installed Walk in equipment after hurricane,"
type textarea "x"
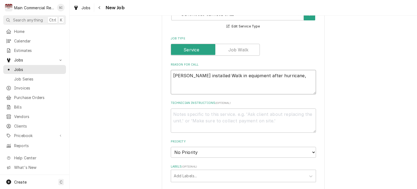
type textarea "Bill Bowers installed Walk in equipment after hurricane, c"
type textarea "x"
type textarea "Bill Bowers installed Walk in equipment after hurricane, co"
type textarea "x"
type textarea "Bill Bowers installed Walk in equipment after hurricane, con"
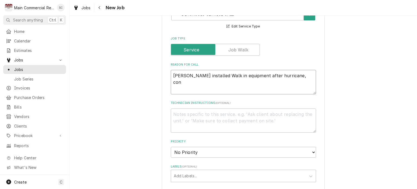
type textarea "x"
type textarea "Bill Bowers installed Walk in equipment after hurricane, cont"
type textarea "x"
type textarea "Bill Bowers installed Walk in equipment after hurricane, contr"
type textarea "x"
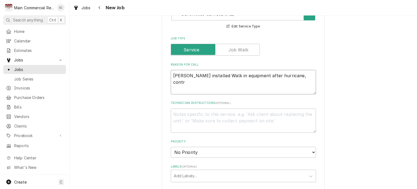
type textarea "Bill Bowers installed Walk in equipment after hurricane, contra"
type textarea "x"
type textarea "Bill Bowers installed Walk in equipment after hurricane, contrac"
type textarea "x"
type textarea "Bill Bowers installed Walk in equipment after hurricane, contract"
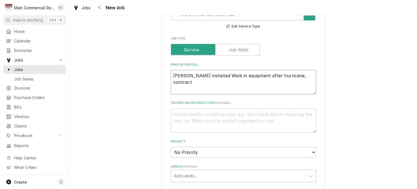
type textarea "x"
type textarea "Bill Bowers installed Walk in equipment after hurricane, contract"
type textarea "x"
type textarea "Bill Bowers installed Walk in equipment after hurricane, contract"
type textarea "x"
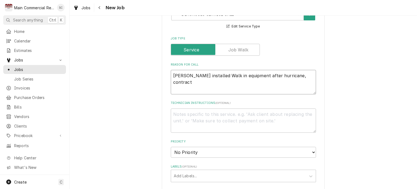
type textarea "Bill Bowers installed Walk in equipment after hurricane, contracto"
type textarea "x"
type textarea "Bill Bowers installed Walk in equipment after hurricane, contractor"
type textarea "x"
type textarea "Bill Bowers installed Walk in equipment after hurricane, contractor"
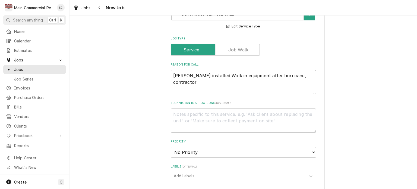
type textarea "x"
type textarea "Bill Bowers installed Walk in equipment after hurricane, contractor r"
type textarea "x"
type textarea "Bill Bowers installed Walk in equipment after hurricane, contractor ra"
type textarea "x"
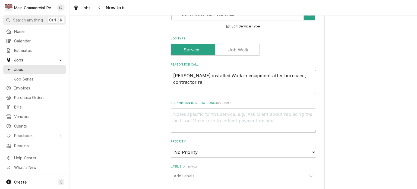
type textarea "Bill Bowers installed Walk in equipment after hurricane, contractor ran"
type textarea "x"
type textarea "Bill Bowers installed Walk in equipment after hurricane, contractor ran"
type textarea "x"
type textarea "Bill Bowers installed Walk in equipment after hurricane, contractor ran w"
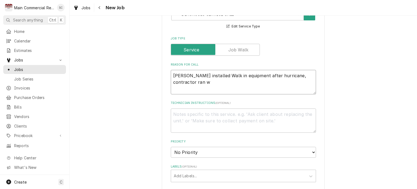
type textarea "x"
type textarea "Bill Bowers installed Walk in equipment after hurricane, contractor ran wr"
type textarea "x"
type textarea "Bill Bowers installed Walk in equipment after hurricane, contractor ran wro"
type textarea "x"
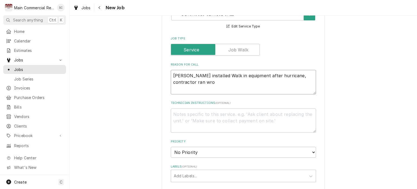
type textarea "Bill Bowers installed Walk in equipment after hurricane, contractor ran wron"
type textarea "x"
type textarea "Bill Bowers installed Walk in equipment after hurricane, contractor ran wrong"
type textarea "x"
type textarea "Bill Bowers installed Walk in equipment after hurricane, contractor ran wrong p"
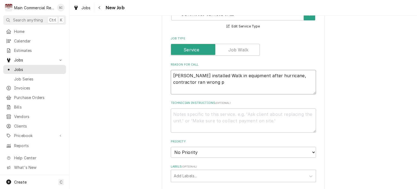
type textarea "x"
type textarea "Bill Bowers installed Walk in equipment after hurricane, contractor ran wrong pa"
type textarea "x"
type textarea "Bill Bowers installed Walk in equipment after hurricane, contractor ran wrong p…"
type textarea "x"
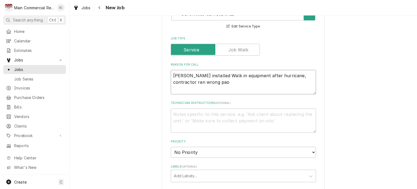
type textarea "Bill Bowers installed Walk in equipment after hurricane, contractor ran wrong pa"
type textarea "x"
type textarea "Bill Bowers installed Walk in equipment after hurricane, contractor ran wrong p"
type textarea "x"
type textarea "Bill Bowers installed Walk in equipment after hurricane, contractor ran wrong po"
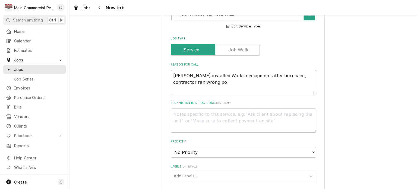
type textarea "x"
type textarea "Bill Bowers installed Walk in equipment after hurricane, contractor ran wrong p…"
type textarea "x"
type textarea "Bill Bowers installed Walk in equipment after hurricane, contractor ran wrong p…"
type textarea "x"
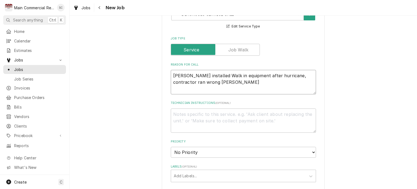
type textarea "Bill Bowers installed Walk in equipment after hurricane, contractor ran wrong p…"
type textarea "x"
type textarea "Bill Bowers installed Walk in equipment after hurricane, contractor ran wrong p…"
type textarea "x"
type textarea "Bill Bowers installed Walk in equipment after hurricane, contractor ran wrong p…"
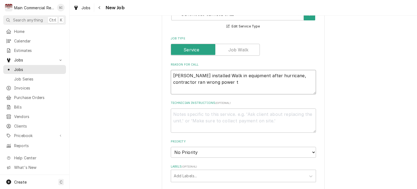
type textarea "x"
type textarea "Bill Bowers installed Walk in equipment after hurricane, contractor ran wrong p…"
type textarea "x"
type textarea "Bill Bowers installed Walk in equipment after hurricane, contractor ran wrong p…"
type textarea "x"
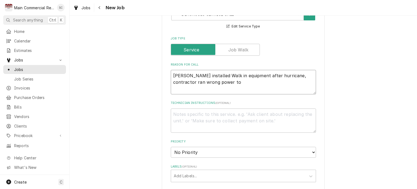
type textarea "Bill Bowers installed Walk in equipment after hurricane, contractor ran wrong p…"
type textarea "x"
type textarea "Bill Bowers installed Walk in equipment after hurricane, contractor ran wrong p…"
type textarea "x"
type textarea "Bill Bowers installed Walk in equipment after hurricane, contractor ran wrong p…"
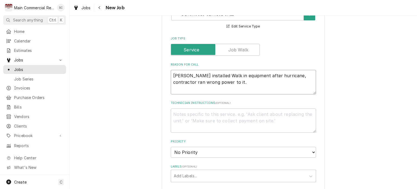
type textarea "x"
type textarea "Bill Bowers installed Walk in equipment after hurricane, contractor ran wrong p…"
type textarea "x"
type textarea "Bill Bowers installed Walk in equipment after hurricane, contractor ran wrong p…"
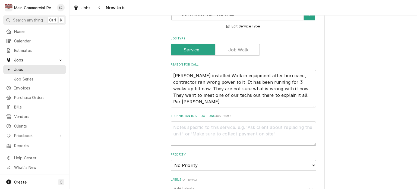
click at [254, 130] on textarea "Technician Instructions ( optional )" at bounding box center [243, 133] width 145 height 24
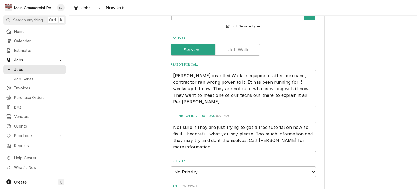
scroll to position [245, 0]
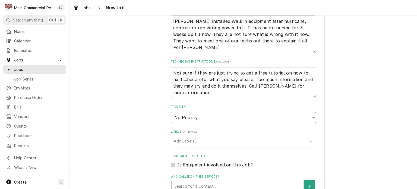
click at [216, 117] on select "No Priority Urgent High Medium Low" at bounding box center [243, 117] width 145 height 11
click at [171, 112] on select "No Priority Urgent High Medium Low" at bounding box center [243, 117] width 145 height 11
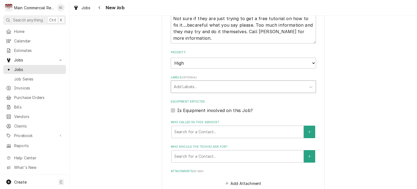
click at [212, 82] on div "Labels" at bounding box center [239, 87] width 130 height 10
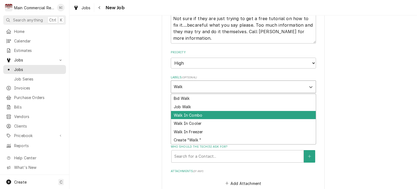
click at [209, 111] on div "Walk In Combo" at bounding box center [243, 115] width 145 height 8
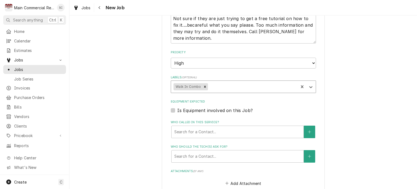
scroll to position [353, 0]
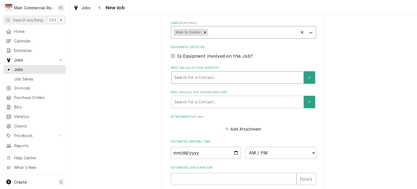
click at [203, 78] on div "Who called in this service?" at bounding box center [237, 78] width 127 height 10
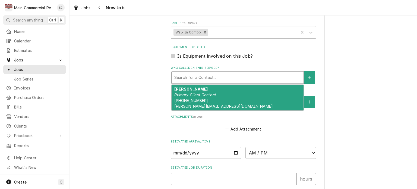
click at [200, 95] on div "Mike Zehl Primary Client Contact (518) 791-0648 mike@billbowersacheating.com" at bounding box center [238, 98] width 132 height 26
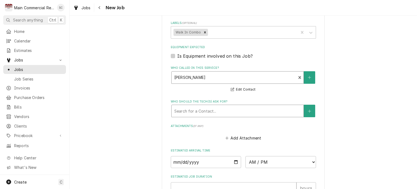
click at [202, 108] on div "Who should the tech(s) ask for?" at bounding box center [237, 111] width 127 height 10
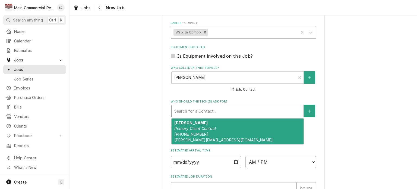
click at [202, 131] on div "Mike Zehl Primary Client Contact (518) 791-0648 mike@billbowersacheating.com" at bounding box center [238, 132] width 132 height 26
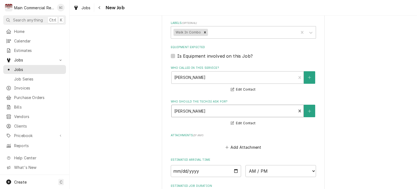
scroll to position [435, 0]
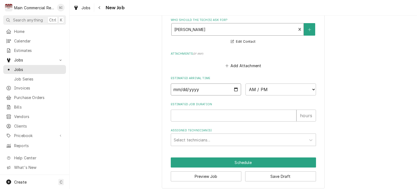
click at [233, 87] on input "Date" at bounding box center [206, 89] width 71 height 12
click at [255, 86] on select "AM / PM 6:00 AM 6:15 AM 6:30 AM 6:45 AM 7:00 AM 7:15 AM 7:30 AM 7:45 AM 8:00 AM…" at bounding box center [281, 89] width 71 height 12
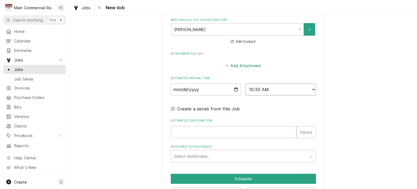
scroll to position [0, 0]
click at [228, 131] on input "Estimated Job Duration" at bounding box center [234, 132] width 126 height 12
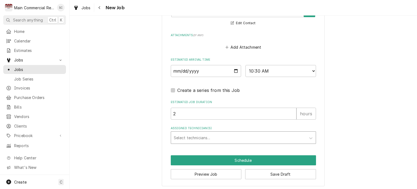
click at [208, 138] on div "Assigned Technician(s)" at bounding box center [239, 138] width 130 height 10
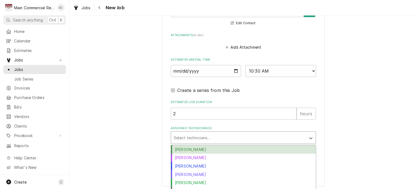
click at [204, 146] on div "[PERSON_NAME]" at bounding box center [243, 149] width 145 height 8
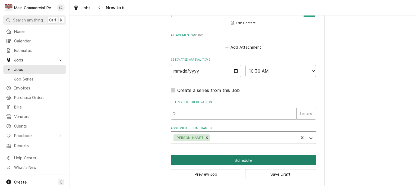
click at [241, 158] on button "Schedule" at bounding box center [243, 160] width 145 height 10
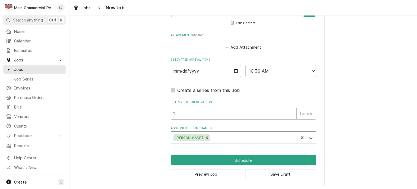
scroll to position [448, 0]
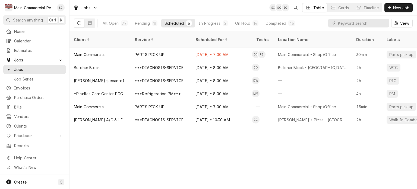
click at [241, 157] on div "Client Service Scheduled For Techs Location Name Duration Labels Status ID Prio…" at bounding box center [244, 110] width 348 height 158
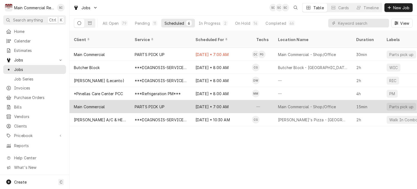
click at [231, 100] on div "Oct 8 • 7:00 AM" at bounding box center [221, 106] width 61 height 13
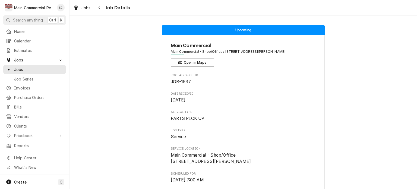
scroll to position [251, 0]
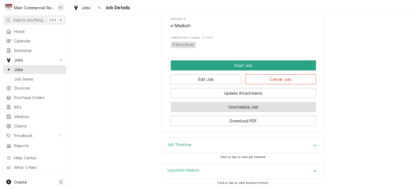
click at [256, 108] on button "Unschedule Job" at bounding box center [243, 107] width 145 height 10
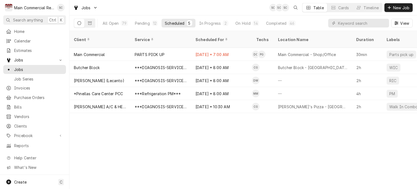
click at [250, 133] on div "Client Service Scheduled For Techs Location Name Duration Labels Status ID Prio…" at bounding box center [244, 110] width 348 height 158
click at [210, 167] on div "Client Service Scheduled For Techs Location Name Duration Labels Status ID Prio…" at bounding box center [244, 110] width 348 height 158
click at [295, 140] on div "Client Service Scheduled For Techs Location Name Duration Labels Status ID Prio…" at bounding box center [244, 110] width 348 height 158
click at [302, 137] on div "Client Service Scheduled For Techs Location Name Duration Labels Status ID Prio…" at bounding box center [244, 110] width 348 height 158
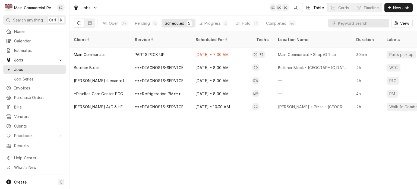
click at [311, 164] on div "Client Service Scheduled For Techs Location Name Duration Labels Status ID Prio…" at bounding box center [244, 110] width 348 height 158
click at [274, 25] on div "Completed" at bounding box center [276, 23] width 20 height 6
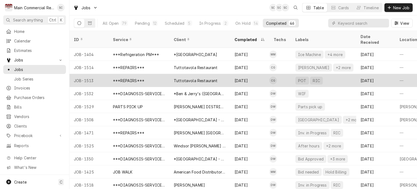
click at [252, 74] on div "Oct 7" at bounding box center [249, 80] width 39 height 13
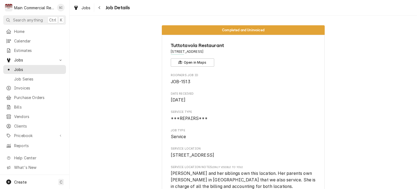
scroll to position [598, 0]
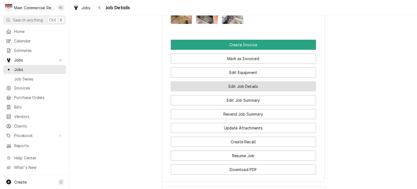
click at [251, 91] on button "Edit Job Details" at bounding box center [243, 86] width 145 height 10
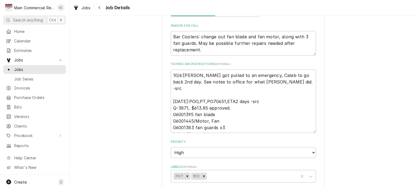
scroll to position [163, 0]
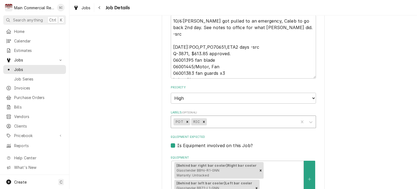
click at [242, 119] on div "Labels" at bounding box center [252, 122] width 88 height 10
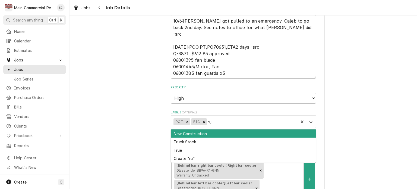
type input "r"
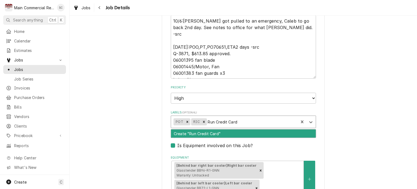
type input "Run Credit Card"
click at [205, 132] on div "Create "Run Credit Card "" at bounding box center [243, 133] width 145 height 8
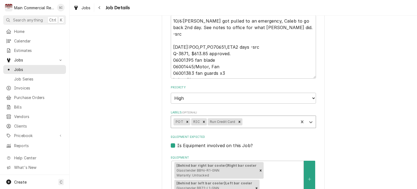
type textarea "x"
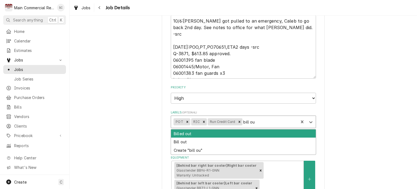
type input "bill out"
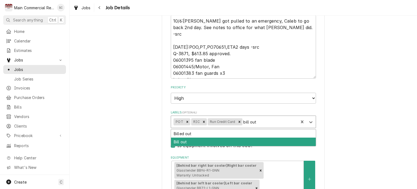
click at [228, 140] on div "Bill out" at bounding box center [243, 142] width 145 height 8
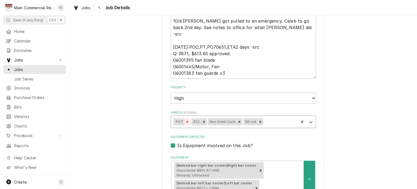
click at [186, 122] on icon "Remove POT" at bounding box center [187, 122] width 2 height 2
type textarea "x"
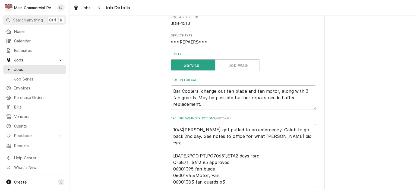
click at [172, 129] on textarea "10/6:Dylan got pulled to an emergency, Caleb to go back 2nd day. See notes to o…" at bounding box center [243, 156] width 145 height 64
type textarea "10/6:Dylan got pulled to an emergency, Caleb to go back 2nd day. See notes to o…"
type textarea "x"
type textarea "1 10/6:Dylan got pulled to an emergency, Caleb to go back 2nd day. See notes to…"
type textarea "x"
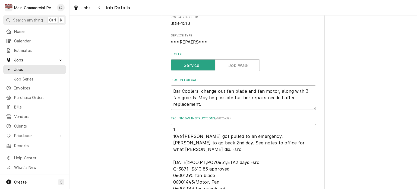
type textarea "10 10/6:Dylan got pulled to an emergency, Caleb to go back 2nd day. See notes t…"
type textarea "x"
type textarea "10/ 10/6:Dylan got pulled to an emergency, Caleb to go back 2nd day. See notes …"
type textarea "x"
type textarea "10/7 10/6:Dylan got pulled to an emergency, Caleb to go back 2nd day. See notes…"
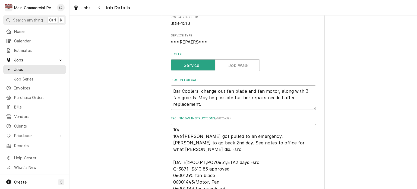
type textarea "x"
type textarea "10/7/ 10/6:Dylan got pulled to an emergency, Caleb to go back 2nd day. See note…"
type textarea "x"
type textarea "10/7/2 10/6:Dylan got pulled to an emergency, Caleb to go back 2nd day. See not…"
type textarea "x"
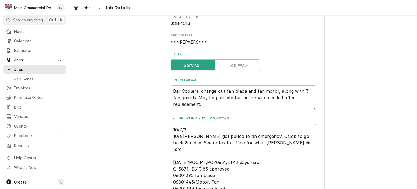
type textarea "10/7/25 10/6:Dylan got pulled to an emergency, Caleb to go back 2nd day. See no…"
type textarea "x"
type textarea "10/7/25: 10/6:Dylan got pulled to an emergency, Caleb to go back 2nd day. See n…"
type textarea "x"
type textarea "10/7/25:N 10/6:Dylan got pulled to an emergency, Caleb to go back 2nd day. See …"
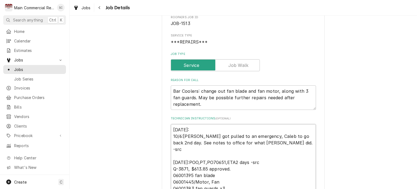
type textarea "x"
type textarea "10/7/25:Ne 10/6:Dylan got pulled to an emergency, Caleb to go back 2nd day. See…"
type textarea "x"
type textarea "10/7/25:Nee 10/6:Dylan got pulled to an emergency, Caleb to go back 2nd day. Se…"
type textarea "x"
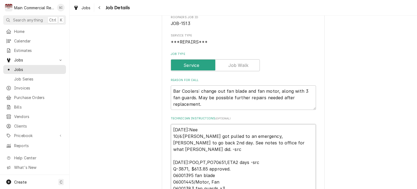
type textarea "10/7/25:Need 10/6:Dylan got pulled to an emergency, Caleb to go back 2nd day. S…"
type textarea "x"
type textarea "10/7/25:Need 10/6:Dylan got pulled to an emergency, Caleb to go back 2nd day. S…"
type textarea "x"
type textarea "10/7/25:Need t 10/6:Dylan got pulled to an emergency, Caleb to go back 2nd day.…"
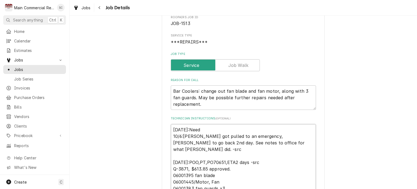
type textarea "x"
type textarea "10/7/25:Need to 10/6:Dylan got pulled to an emergency, Caleb to go back 2nd day…"
type textarea "x"
type textarea "10/7/25:Need to 10/6:Dylan got pulled to an emergency, Caleb to go back 2nd day…"
type textarea "x"
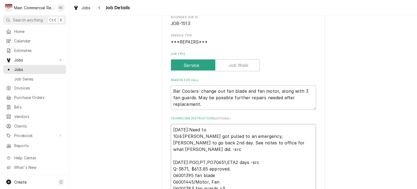
type textarea "10/7/25:Need to r 10/6:Dylan got pulled to an emergency, Caleb to go back 2nd d…"
type textarea "x"
type textarea "10/7/25:Need to ru 10/6:Dylan got pulled to an emergency, Caleb to go back 2nd …"
type textarea "x"
type textarea "10/7/25:Need to run 10/6:Dylan got pulled to an emergency, Caleb to go back 2nd…"
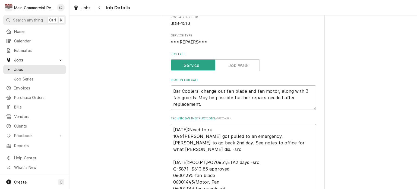
type textarea "x"
type textarea "10/7/25:Need to run 10/6:Dylan got pulled to an emergency, Caleb to go back 2nd…"
type textarea "x"
type textarea "10/7/25:Need to run C 10/6:Dylan got pulled to an emergency, Caleb to go back 2…"
type textarea "x"
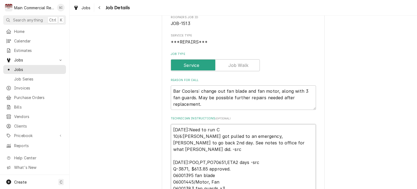
type textarea "10/7/25:Need to run CC 10/6:Dylan got pulled to an emergency, Caleb to go back …"
type textarea "x"
type textarea "10/7/25:Need to run CC 10/6:Dylan got pulled to an emergency, Caleb to go back …"
type textarea "x"
type textarea "10/7/25:Need to run CC o 10/6:Dylan got pulled to an emergency, Caleb to go bac…"
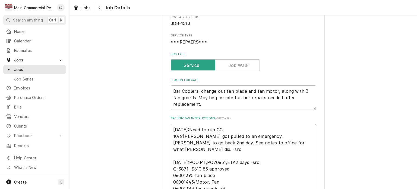
type textarea "x"
type textarea "10/7/25:Need to run CC on 10/6:Dylan got pulled to an emergency, Caleb to go ba…"
type textarea "x"
type textarea "10/7/25:Need to run CC on 10/6:Dylan got pulled to an emergency, Caleb to go ba…"
type textarea "x"
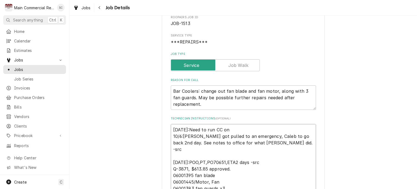
type textarea "10/7/25:Need to run CC on f 10/6:Dylan got pulled to an emergency, Caleb to go …"
type textarea "x"
type textarea "10/7/25:Need to run CC on fi 10/6:Dylan got pulled to an emergency, Caleb to go…"
type textarea "x"
type textarea "10/7/25:Need to run CC on fir 10/6:Dylan got pulled to an emergency, Caleb to g…"
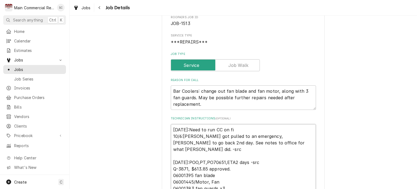
type textarea "x"
type textarea "10/7/25:Need to run CC on firl 10/6:Dylan got pulled to an emergency, Caleb to …"
type textarea "x"
type textarea "10/7/25:Need to run CC on fir 10/6:Dylan got pulled to an emergency, Caleb to g…"
type textarea "x"
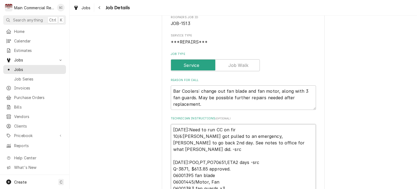
type textarea "10/7/25:Need to run CC on fi 10/6:Dylan got pulled to an emergency, Caleb to go…"
type textarea "x"
type textarea "10/7/25:Need to run CC on fil 10/6:Dylan got pulled to an emergency, Caleb to g…"
type textarea "x"
type textarea "10/7/25:Need to run CC on filr 10/6:Dylan got pulled to an emergency, Caleb to …"
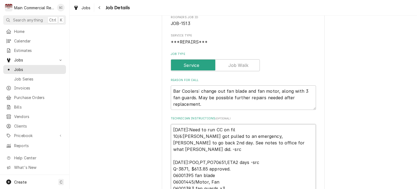
type textarea "x"
type textarea "10/7/25:Need to run CC on filr 10/6:Dylan got pulled to an emergency, Caleb to …"
type textarea "x"
type textarea "10/7/25:Need to run CC on filr s 10/6:Dylan got pulled to an emergency, Caleb t…"
type textarea "x"
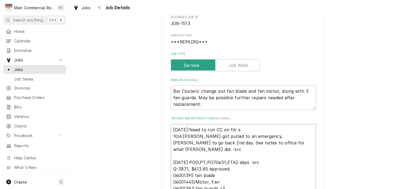
type textarea "10/7/25:Need to run CC on filr 10/6:Dylan got pulled to an emergency, Caleb to …"
type textarea "x"
type textarea "10/7/25:Need to run CC on filr 10/6:Dylan got pulled to an emergency, Caleb to …"
type textarea "x"
type textarea "10/7/25:Need to run CC on fil 10/6:Dylan got pulled to an emergency, Caleb to g…"
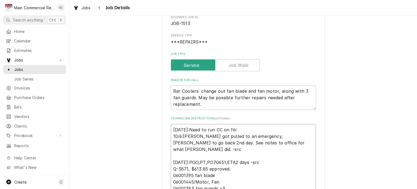
type textarea "x"
type textarea "10/7/25:Need to run CC on file 10/6:Dylan got pulled to an emergency, Caleb to …"
type textarea "x"
type textarea "10/7/25:Need to run CC on file, 10/6:Dylan got pulled to an emergency, Caleb to…"
type textarea "x"
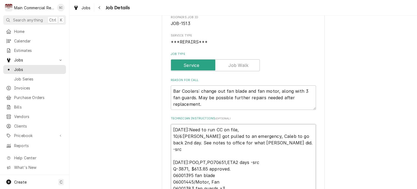
type textarea "10/7/25:Need to run CC on file, 10/6:Dylan got pulled to an emergency, Caleb to…"
type textarea "x"
type textarea "10/7/25:Need to run CC on file, s 10/6:Dylan got pulled to an emergency, Caleb …"
type textarea "x"
type textarea "10/7/25:Need to run CC on file, se 10/6:Dylan got pulled to an emergency, Caleb…"
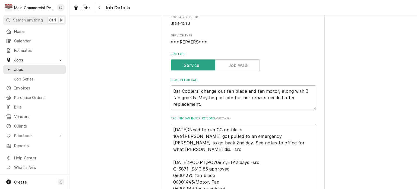
type textarea "x"
type textarea "10/7/25:Need to run CC on file, sen 10/6:Dylan got pulled to an emergency, Cale…"
type textarea "x"
type textarea "10/7/25:Need to run CC on file, send 10/6:Dylan got pulled to an emergency, Cal…"
type textarea "x"
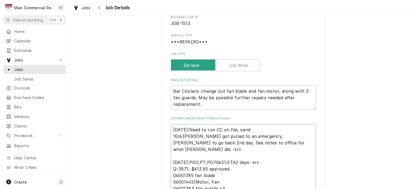
type textarea "10/7/25:Need to run CC on file, send 10/6:Dylan got pulled to an emergency, Cal…"
type textarea "x"
type textarea "10/7/25:Need to run CC on file, send r 10/6:Dylan got pulled to an emergency, C…"
type textarea "x"
type textarea "10/7/25:Need to run CC on file, send re 10/6:Dylan got pulled to an emergency, …"
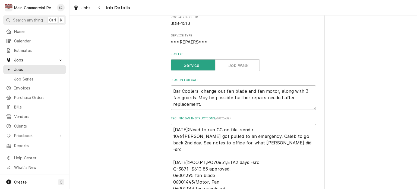
type textarea "x"
type textarea "10/7/25:Need to run CC on file, send rec 10/6:Dylan got pulled to an emergency,…"
type textarea "x"
type textarea "10/7/25:Need to run CC on file, send rece 10/6:Dylan got pulled to an emergency…"
type textarea "x"
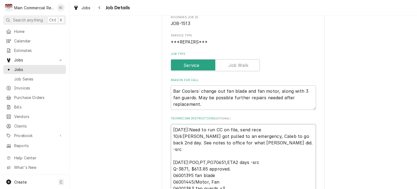
type textarea "10/7/25:Need to run CC on file, send recei 10/6:Dylan got pulled to an emergenc…"
type textarea "x"
type textarea "10/7/25:Need to run CC on file, send receip 10/6:Dylan got pulled to an emergen…"
type textarea "x"
type textarea "10/7/25:Need to run CC on file, send receipt 10/6:Dylan got pulled to an emerge…"
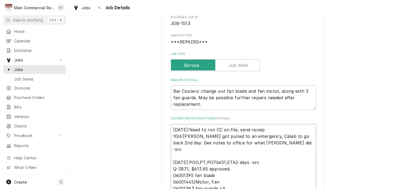
type textarea "x"
type textarea "10/7/25:Need to run CC on file, send receipt 10/6:Dylan got pulled to an emerge…"
type textarea "x"
type textarea "10/7/25:Need to run CC on file, send receipt a 10/6:Dylan got pulled to an emer…"
type textarea "x"
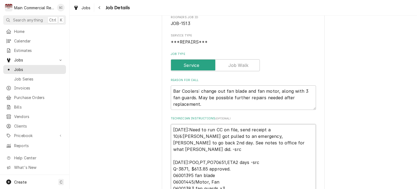
type textarea "10/7/25:Need to run CC on file, send receipt an 10/6:Dylan got pulled to an eme…"
type textarea "x"
type textarea "10/7/25:Need to run CC on file, send receipt and 10/6:Dylan got pulled to an em…"
type textarea "x"
type textarea "10/7/25:Need to run CC on file, send receipt and 10/6:Dylan got pulled to an em…"
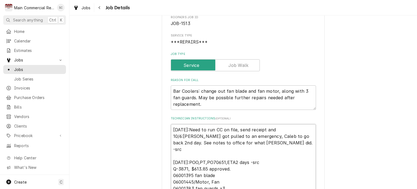
type textarea "x"
type textarea "10/7/25:Need to run CC on file, send receipt and b 10/6:Dylan got pulled to an …"
type textarea "x"
type textarea "10/7/25:Need to run CC on file, send receipt and bi 10/6:Dylan got pulled to an…"
type textarea "x"
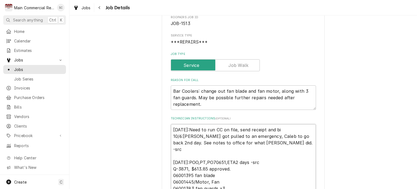
type textarea "10/7/25:Need to run CC on file, send receipt and bil 10/6:Dylan got pulled to a…"
type textarea "x"
type textarea "10/7/25:Need to run CC on file, send receipt and bill 10/6:Dylan got pulled to …"
type textarea "x"
type textarea "10/7/25:Need to run CC on file, send receipt and billo 10/6:Dylan got pulled to…"
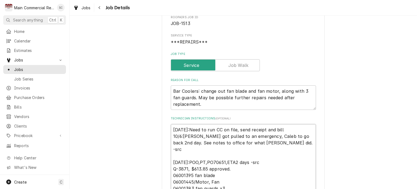
type textarea "x"
type textarea "10/7/25:Need to run CC on file, send receipt and billou 10/6:Dylan got pulled t…"
type textarea "x"
type textarea "10/7/25:Need to run CC on file, send receipt and billout 10/6:Dylan got pulled …"
type textarea "x"
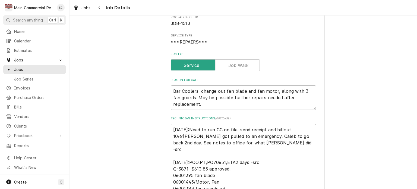
type textarea "10/7/25:Need to run CC on file, send receipt and billout 10/6:Dylan got pulled …"
type textarea "x"
type textarea "10/7/25:Need to run CC on file, send receipt and billout 10/6:Dylan got pulled …"
type textarea "x"
type textarea "10/7/25:Need to run CC on file, send receipt and billou 10/6:Dylan got pulled t…"
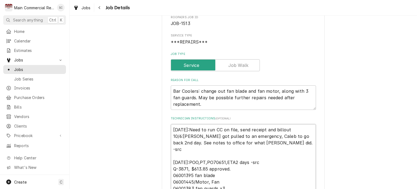
type textarea "x"
type textarea "10/7/25:Need to run CC on file, send receipt and billo 10/6:Dylan got pulled to…"
type textarea "x"
type textarea "10/7/25:Need to run CC on file, send receipt and bill 10/6:Dylan got pulled to …"
type textarea "x"
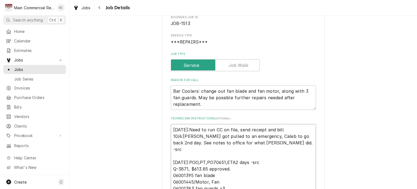
type textarea "10/7/25:Need to run CC on file, send receipt and bill 10/6:Dylan got pulled to …"
type textarea "x"
type textarea "10/7/25:Need to run CC on file, send receipt and bill o 10/6:Dylan got pulled t…"
type textarea "x"
type textarea "10/7/25:Need to run CC on file, send receipt and bill ou 10/6:Dylan got pulled …"
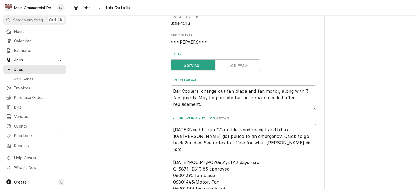
type textarea "x"
type textarea "10/7/25:Need to run CC on file, send receipt and bill out 10/6:Dylan got pulled…"
type textarea "x"
type textarea "10/7/25:Need to run CC on file, send receipt and bill out 10/6:Dylan got pulled…"
type textarea "x"
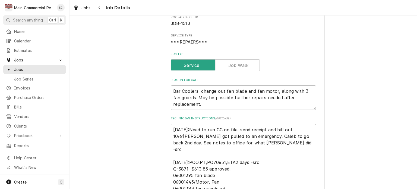
type textarea "10/7/25:Need to run CC on file, send receipt and bill out P 10/6:Dylan got pull…"
type textarea "x"
type textarea "10/7/25:Need to run CC on file, send receipt and bill out PA 10/6:Dylan got pul…"
type textarea "x"
type textarea "10/7/25:Need to run CC on file, send receipt and bill out PAI 10/6:Dylan got pu…"
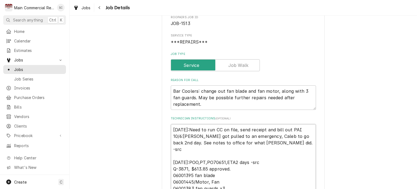
type textarea "x"
type textarea "10/7/25:Need to run CC on file, send receipt and bill out PAID 10/6:Dylan got p…"
type textarea "x"
type textarea "10/7/25:Need to run CC on file, send receipt and bill out PAID 10/6:Dylan got p…"
type textarea "x"
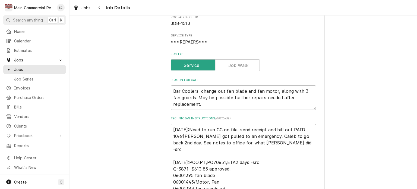
type textarea "10/7/25:Need to run CC on file, send receipt and bill out PAID I 10/6:Dylan got…"
type textarea "x"
type textarea "10/7/25:Need to run CC on file, send receipt and bill out PAID IN 10/6:Dylan go…"
type textarea "x"
type textarea "10/7/25:Need to run CC on file, send receipt and bill out PAID IN 10/6:Dylan go…"
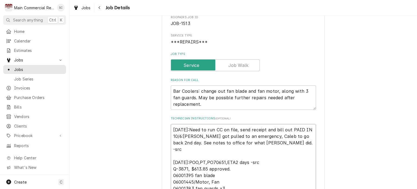
type textarea "x"
type textarea "10/7/25:Need to run CC on file, send receipt and bill out PAID IN F 10/6:Dylan …"
type textarea "x"
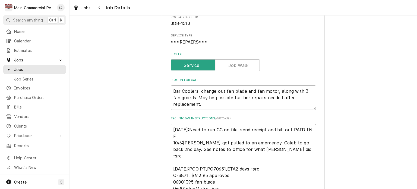
type textarea "10/7/25:Need to run CC on file, send receipt and bill out PAID IN FU 10/6:Dylan…"
type textarea "x"
type textarea "10/7/25:Need to run CC on file, send receipt and bill out PAID IN FUL 10/6:Dyla…"
type textarea "x"
type textarea "10/7/25:Need to run CC on file, send receipt and bill out PAID IN FULL 10/6:Dyl…"
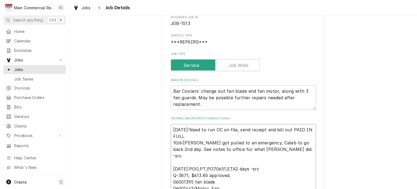
type textarea "x"
type textarea "10/7/25:Need to run CC on file, send receipt and bill out PAID IN FULL. 10/6:Dy…"
type textarea "x"
type textarea "10/7/25:Need to run CC on file, send receipt and bill out PAID IN FULL. 10/6:Dy…"
type textarea "x"
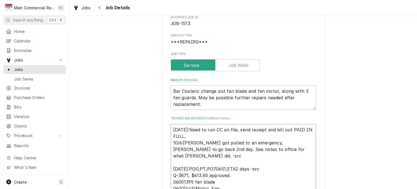
type textarea "10/7/25:Need to run CC on file, send receipt and bill out PAID IN FULL. 10/6:Dy…"
type textarea "x"
type textarea "10/7/25:Need to run CC on file, send receipt and bill out PAID IN FULL 10/6:Dyl…"
type textarea "x"
type textarea "10/7/25:Need to run CC on file, send receipt and bill out PAID IN FULL 10/6:Dyl…"
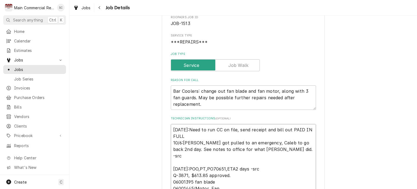
type textarea "x"
type textarea "10/7/25:Need to run CC on file, send receipt and bill out PAID IN FULL i 10/6:D…"
type textarea "x"
type textarea "10/7/25:Need to run CC on file, send receipt and bill out PAID IN FULL in 10/6:…"
type textarea "x"
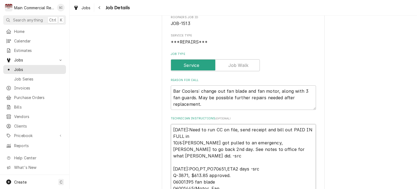
type textarea "10/7/25:Need to run CC on file, send receipt and bill out PAID IN FULL inc 10/6…"
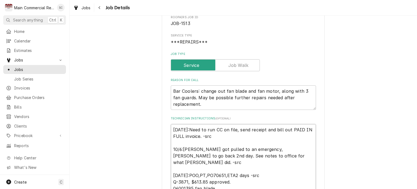
drag, startPoint x: 214, startPoint y: 136, endPoint x: 166, endPoint y: 128, distance: 49.3
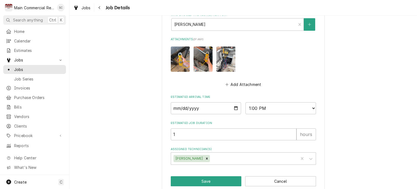
scroll to position [415, 0]
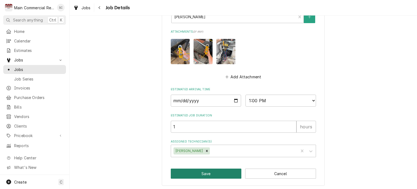
click at [227, 173] on button "Save" at bounding box center [206, 174] width 71 height 10
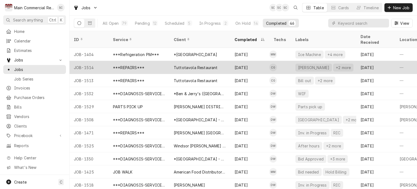
click at [214, 66] on div "Tuttotavola Restaurant" at bounding box center [200, 67] width 61 height 13
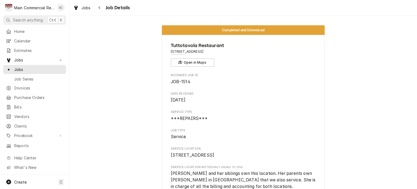
scroll to position [652, 0]
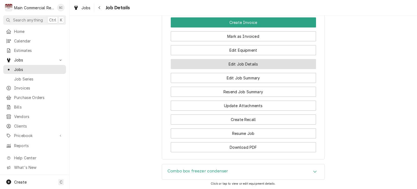
click at [239, 69] on button "Edit Job Details" at bounding box center [243, 64] width 145 height 10
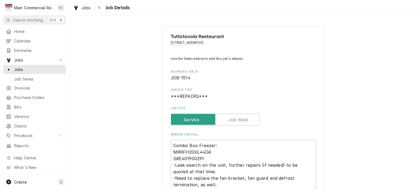
scroll to position [217, 0]
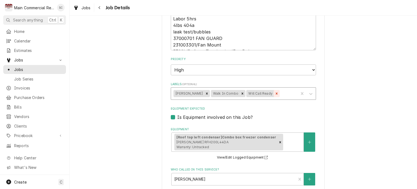
click at [274, 93] on div "Remove Will Call Ready" at bounding box center [277, 93] width 6 height 7
click at [205, 92] on icon "Remove Baker" at bounding box center [207, 94] width 4 height 4
type textarea "x"
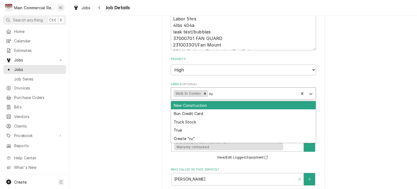
type input "run"
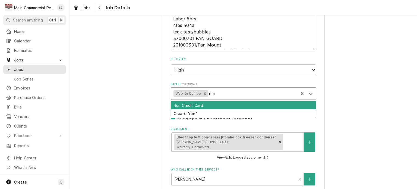
click at [226, 105] on div "Run Credit Card" at bounding box center [243, 105] width 145 height 8
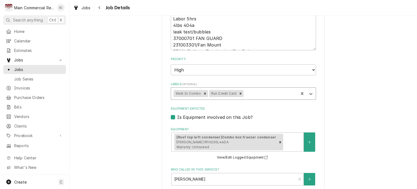
type textarea "x"
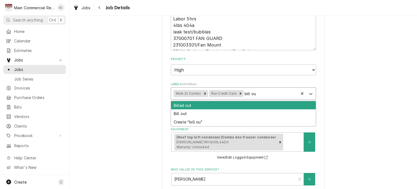
type input "bill out"
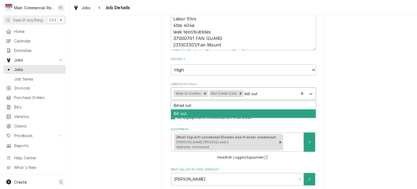
click at [222, 111] on div "Bill out" at bounding box center [243, 113] width 145 height 8
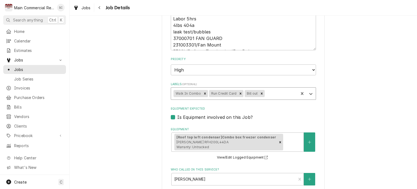
type textarea "x"
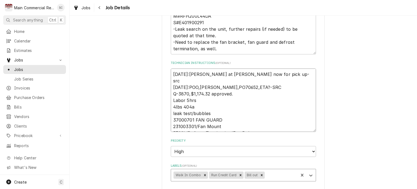
click at [171, 72] on textarea "[DATE]:[PERSON_NAME] at [PERSON_NAME] now for pick up-src [DATE]:POO,[PERSON_NA…" at bounding box center [243, 100] width 145 height 64
type textarea "[DATE]:[PERSON_NAME] at [PERSON_NAME] now for pick up-src [DATE]:POO,[PERSON_NA…"
type textarea "x"
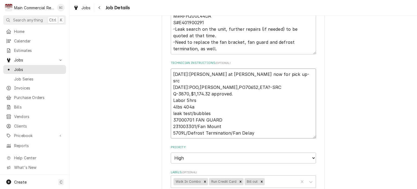
type textarea "[DATE]:[PERSON_NAME] at [PERSON_NAME] now for pick up-src [DATE]:POO,[PERSON_NA…"
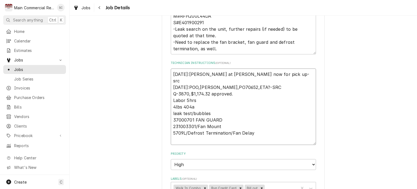
type textarea "x"
paste textarea "[DATE]:Need to run CC on file, send receipt and bill out PAID IN FULL invoice. …"
type textarea "[DATE]:Need to run CC on file, send receipt and bill out PAID IN FULL invoice. …"
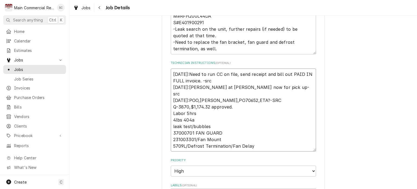
type textarea "x"
type textarea "[DATE]:Need to run CC on file, send receipt and bill out PAID IN FULL invoice. …"
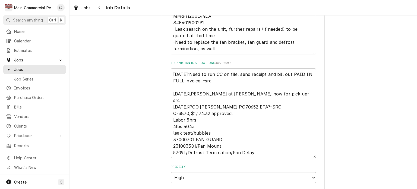
type textarea "x"
click at [171, 78] on textarea "[DATE]:Need to run CC on file, send receipt and bill out PAID IN FULL invoice. …" at bounding box center [243, 113] width 145 height 90
type textarea "[DATE]:Need to run CC on file, send receipt and bill out PAID IN FULL invoice. …"
type textarea "x"
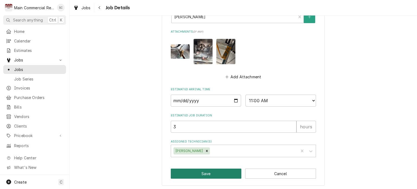
type textarea "[DATE]:Need to run CC on file, send receipt and bill out PAID IN FULL invoice. …"
click at [221, 171] on button "Save" at bounding box center [206, 174] width 71 height 10
type textarea "x"
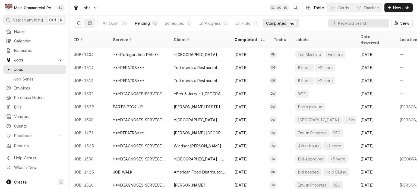
click at [138, 21] on div "Pending" at bounding box center [142, 23] width 15 height 6
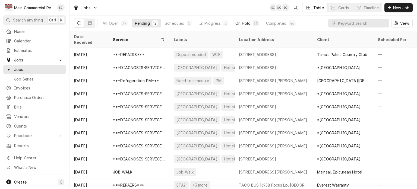
click at [243, 21] on div "On Hold" at bounding box center [243, 23] width 15 height 6
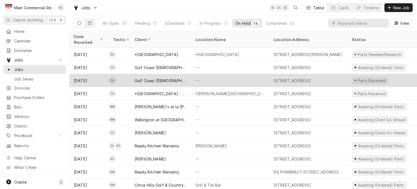
scroll to position [38, 0]
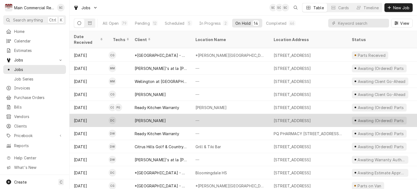
click at [218, 115] on div "—" at bounding box center [230, 120] width 78 height 13
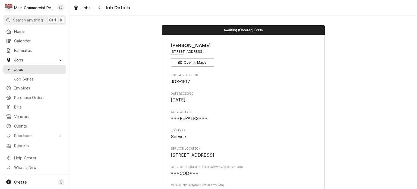
scroll to position [598, 0]
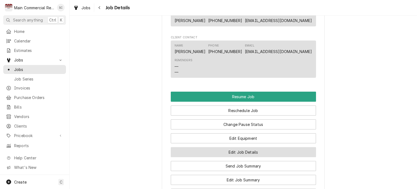
click at [260, 154] on button "Edit Job Details" at bounding box center [243, 152] width 145 height 10
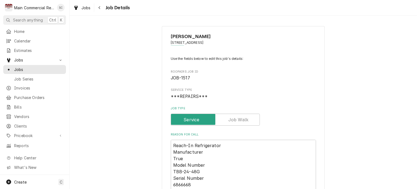
scroll to position [136, 0]
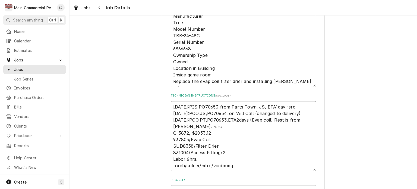
click at [171, 105] on textarea "[DATE]:PIS,PO70653 from Parts Town. JS, ETA1day -src [DATE]:POO,JS,PO70654, on …" at bounding box center [243, 136] width 145 height 70
type textarea "[DATE]:PIS,PO70653 from Parts Town. JS, ETA1day -src [DATE]:POO,JS,PO70654, on …"
type textarea "x"
type textarea "1 [DATE]:PIS,PO70653 from Parts Town. JS, ETA1day -src [DATE]:POO,JS,PO70654, o…"
type textarea "x"
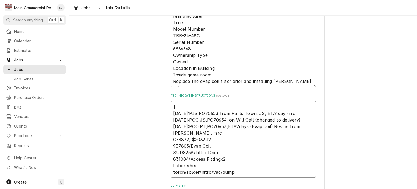
type textarea "10 [DATE]:PIS,PO70653 from Parts Town. JS, ETA1day -src [DATE]:POO,JS,PO70654, …"
type textarea "x"
type textarea "10/ [DATE]:PIS,PO70653 from Parts Town. JS, ETA1day -src [DATE]:POO,JS,PO70654,…"
type textarea "x"
type textarea "10/7 [DATE]:PIS,PO70653 from Parts Town. JS, ETA1day -src [DATE]:POO,JS,PO70654…"
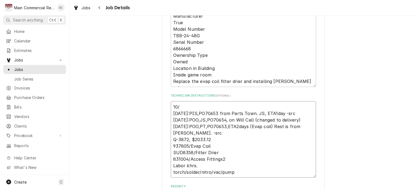
type textarea "x"
type textarea "10/7/ [DATE]:PIS,PO70653 from Parts Town. JS, ETA1day -src [DATE]:POO,JS,PO7065…"
type textarea "x"
type textarea "10/7/2 [DATE]:PIS,PO70653 from Parts Town. JS, ETA1day -src [DATE]:POO,JS,PO706…"
type textarea "x"
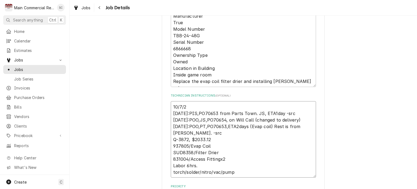
type textarea "[DATE] [DATE]:PIS,PO70653 from Parts Town. JS, ETA1day -src [DATE]:POO,JS,PO706…"
type textarea "x"
type textarea "[DATE]: [DATE]:PIS,PO70653 from Parts Town. JS, ETA1day -src [DATE]:POO,JS,PO70…"
type textarea "x"
type textarea "[DATE]:A [DATE]:PIS,PO70653 from Parts Town. JS, ETA1day -src [DATE]:POO,JS,PO7…"
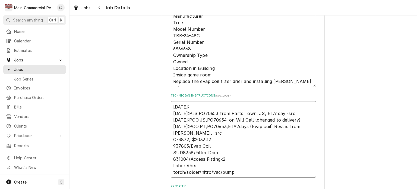
type textarea "x"
type textarea "[DATE]:Al [DATE]:PIS,PO70653 from Parts Town. JS, ETA1day -src [DATE]:POO,JS,PO…"
type textarea "x"
type textarea "[DATE]:All [DATE]:PIS,PO70653 from Parts Town. JS, ETA1day -src [DATE]:POO,JS,P…"
type textarea "x"
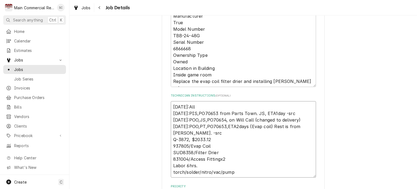
type textarea "[DATE]:All [DATE]:PIS,PO70653 from Parts Town. JS, ETA1day -src [DATE]:POO,JS,P…"
type textarea "x"
type textarea "[DATE]:All p [DATE]:PIS,PO70653 from Parts Town. JS, ETA1day -src [DATE]:POO,JS…"
type textarea "x"
type textarea "[DATE]:All pa [DATE]:PIS,PO70653 from Parts Town. JS, ETA1day -src [DATE]:POO,J…"
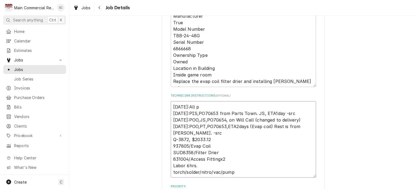
type textarea "x"
type textarea "[DATE]:All par [DATE]:PIS,PO70653 from Parts Town. JS, ETA1day -src [DATE]:POO,…"
type textarea "x"
type textarea "[DATE]:All part [DATE]:PIS,PO70653 from Parts Town. JS, ETA1day -src [DATE]:POO…"
type textarea "x"
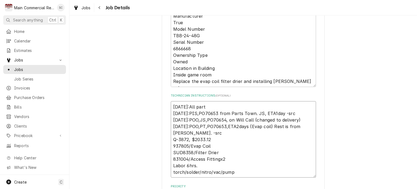
type textarea "[DATE]:All parts [DATE]:PIS,PO70653 from Parts Town. JS, ETA1day -src [DATE]:PO…"
type textarea "x"
type textarea "[DATE]:All parts [DATE]:PIS,PO70653 from Parts Town. JS, ETA1day -src [DATE]:PO…"
type textarea "x"
type textarea "[DATE]:All parts i [DATE]:PIS,PO70653 from Parts Town. JS, ETA1day -src [DATE]:…"
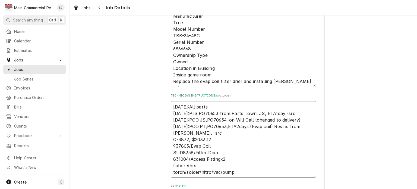
type textarea "x"
type textarea "[DATE]:All parts in [DATE]:PIS,PO70653 from Parts Town. JS, ETA1day -src [DATE]…"
type textarea "x"
type textarea "[DATE]:All parts in [DATE]:PIS,PO70653 from Parts Town. JS, ETA1day -src [DATE]…"
type textarea "x"
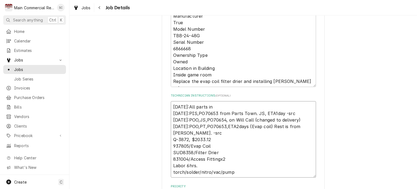
type textarea "[DATE]:All parts in s [DATE]:PIS,PO70653 from Parts Town. JS, ETA1day -src [DAT…"
type textarea "x"
type textarea "[DATE]:All parts in sh [DATE]:PIS,PO70653 from Parts Town. JS, ETA1day -src [DA…"
type textarea "x"
type textarea "[DATE]:All parts in shp [DATE]:PIS,PO70653 from Parts Town. JS, ETA1day -src [D…"
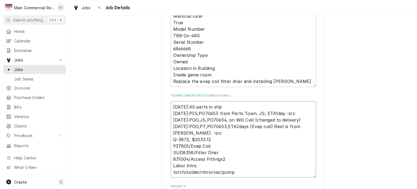
type textarea "x"
type textarea "[DATE]:All parts in sh [DATE]:PIS,PO70653 from Parts Town. JS, ETA1day -src [DA…"
type textarea "x"
type textarea "[DATE]:All parts in sho [DATE]:PIS,PO70653 from Parts Town. JS, ETA1day -src [D…"
type textarea "x"
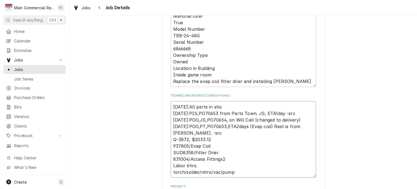
type textarea "[DATE]:All parts in shop [DATE]:PIS,PO70653 from Parts Town. JS, ETA1day -src […"
type textarea "x"
type textarea "[DATE]:All parts in shop. [DATE]:PIS,PO70653 from Parts Town. JS, ETA1day -src …"
type textarea "x"
type textarea "10/7/25:All parts in shop. 10/6/25:PIS,PO70653 from Parts Town. JS, ETA1day -sr…"
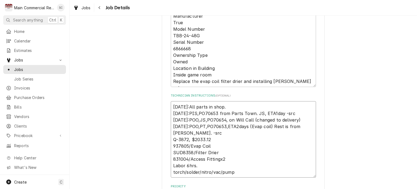
type textarea "x"
type textarea "10/7/25:All parts in shop. - 10/6/25:PIS,PO70653 from Parts Town. JS, ETA1day -…"
type textarea "x"
type textarea "10/7/25:All parts in shop. -s 10/6/25:PIS,PO70653 from Parts Town. JS, ETA1day …"
type textarea "x"
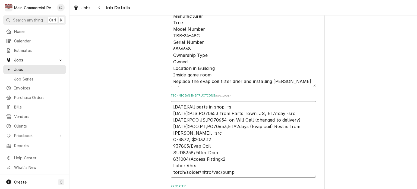
type textarea "10/7/25:All parts in shop. -sr 10/6/25:PIS,PO70653 from Parts Town. JS, ETA1day…"
type textarea "x"
type textarea "[DATE]:All parts in shop. -src [DATE]:PIS,PO70653 from Parts Town. JS, ETA1day …"
type textarea "x"
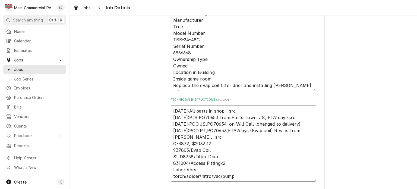
scroll to position [213, 0]
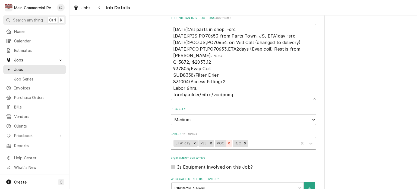
click at [227, 141] on icon "Remove POO" at bounding box center [229, 143] width 4 height 4
type textarea "[DATE]:All parts in shop. -src [DATE]:PIS,PO70653 from Parts Town. JS, ETA1day …"
click at [209, 141] on icon "Remove PIS" at bounding box center [211, 143] width 4 height 4
click at [193, 141] on icon "Remove ETA1 day" at bounding box center [195, 143] width 4 height 4
type textarea "x"
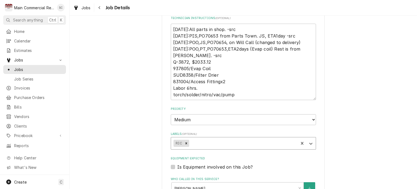
click at [219, 141] on div "Labels" at bounding box center [243, 143] width 106 height 10
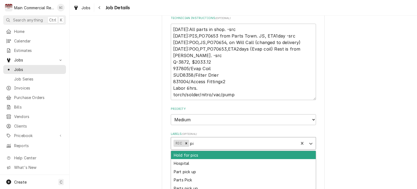
type input "pis"
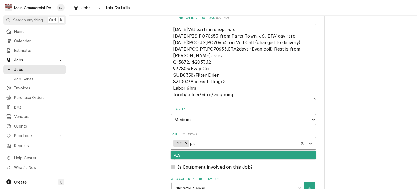
click at [222, 154] on div "PIS" at bounding box center [243, 155] width 145 height 8
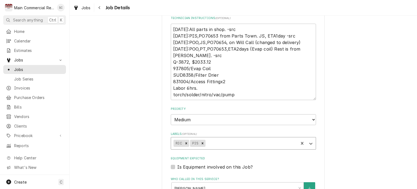
scroll to position [376, 0]
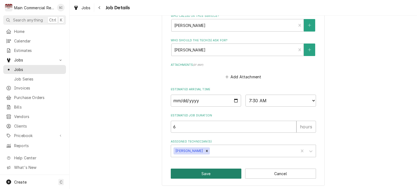
click at [218, 170] on button "Save" at bounding box center [206, 174] width 71 height 10
type textarea "x"
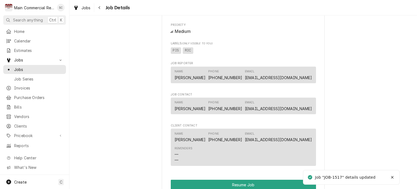
scroll to position [625, 0]
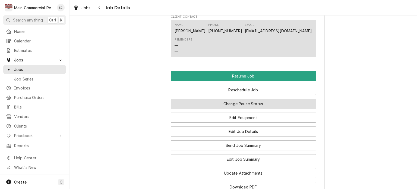
click at [243, 104] on button "Change Pause Status" at bounding box center [243, 104] width 145 height 10
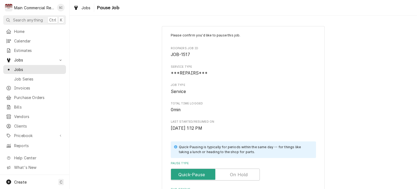
click at [244, 173] on label "Pause Type" at bounding box center [215, 175] width 89 height 12
click at [244, 173] on input "Pause Type" at bounding box center [215, 175] width 84 height 12
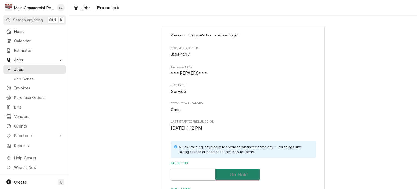
checkbox input "true"
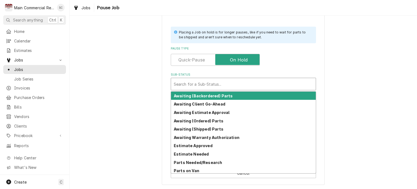
click at [195, 81] on div "Sub-Status" at bounding box center [243, 84] width 139 height 10
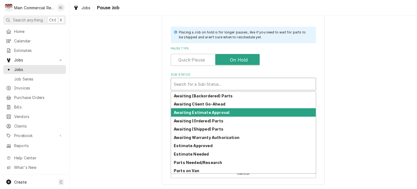
scroll to position [27, 0]
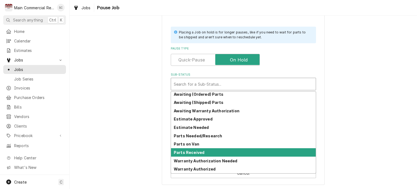
click at [199, 151] on strong "Parts Received" at bounding box center [189, 152] width 31 height 5
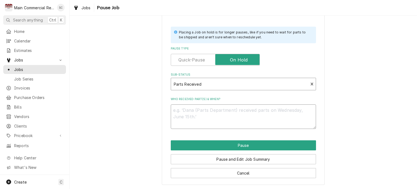
click at [214, 110] on textarea "Who received part(s) & when?" at bounding box center [243, 116] width 145 height 24
type textarea "x"
type textarea "1"
type textarea "x"
type textarea "10"
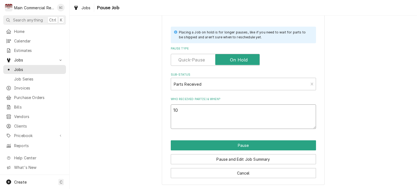
type textarea "x"
type textarea "10/"
type textarea "x"
type textarea "10/7"
type textarea "x"
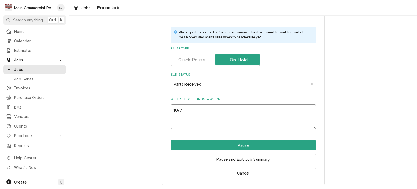
type textarea "10/7/"
type textarea "x"
type textarea "10/7/2"
type textarea "x"
type textarea "10/7/25"
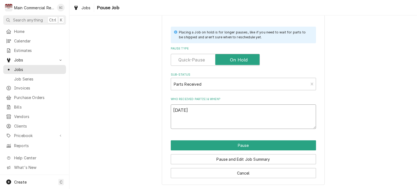
type textarea "x"
type textarea "10/7/25:"
type textarea "x"
type textarea "10/7/25:"
type textarea "x"
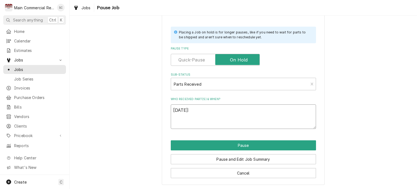
type textarea "10/7/25: A"
type textarea "x"
type textarea "10/7/25: Al"
type textarea "x"
type textarea "10/7/25: All"
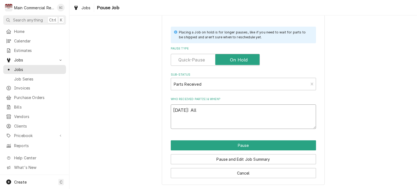
type textarea "x"
type textarea "10/7/25: All"
type textarea "x"
type textarea "10/7/25: All p"
type textarea "x"
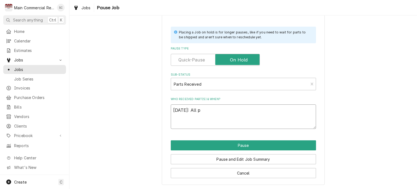
type textarea "10/7/25: All pa"
type textarea "x"
type textarea "10/7/25: All par"
type textarea "x"
type textarea "10/7/25: All part"
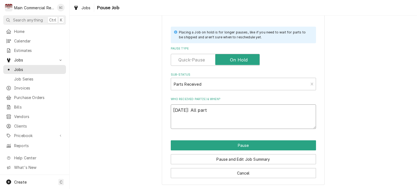
type textarea "x"
type textarea "10/7/25: All parts"
type textarea "x"
type textarea "10/7/25: All parts"
type textarea "x"
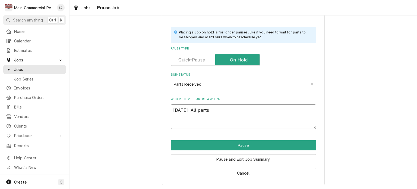
type textarea "10/7/25: All parts i"
type textarea "x"
type textarea "10/7/25: All parts in"
type textarea "x"
type textarea "10/7/25: All parts in"
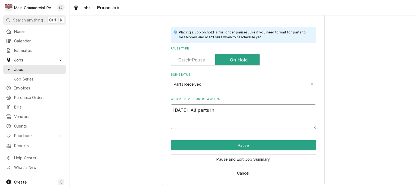
type textarea "x"
type textarea "10/7/25: All parts in s"
type textarea "x"
type textarea "10/7/25: All parts in st"
type textarea "x"
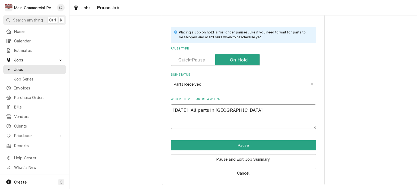
type textarea "10/7/25: All parts in sto"
type textarea "x"
type textarea "10/7/25: All parts in stoc"
type textarea "x"
type textarea "10/7/25: All parts in stock"
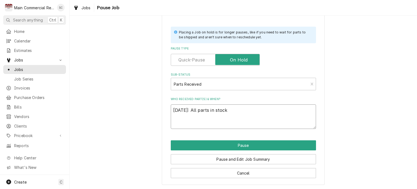
type textarea "x"
type textarea "10/7/25: All parts in stock"
type textarea "x"
type textarea "10/7/25: All parts in stock n"
type textarea "x"
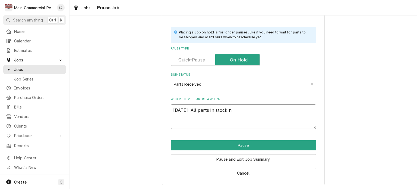
type textarea "10/7/25: All parts in stock"
type textarea "x"
type textarea "10/7/25: All parts in stock i"
type textarea "x"
type textarea "10/7/25: All parts in stock in"
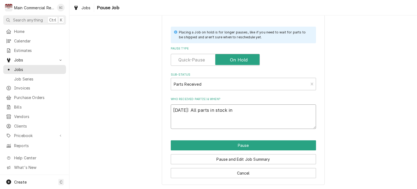
type textarea "x"
type textarea "10/7/25: All parts in stock in"
type textarea "x"
type textarea "10/7/25: All parts in stock in s"
type textarea "x"
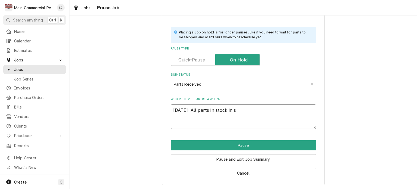
type textarea "10/7/25: All parts in stock in sh"
type textarea "x"
type textarea "10/7/25: All parts in stock in sho"
type textarea "x"
type textarea "10/7/25: All parts in stock in shop"
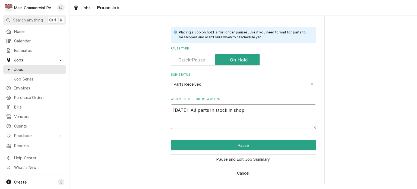
type textarea "x"
type textarea "10/7/25: All parts in stock in shop"
type textarea "x"
type textarea "10/7/25: All parts in stock in shop n"
type textarea "x"
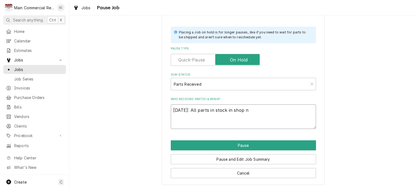
type textarea "10/7/25: All parts in stock in shop no"
type textarea "x"
type textarea "10/7/25: All parts in stock in shop now"
type textarea "x"
type textarea "10/7/25: All parts in stock in shop now."
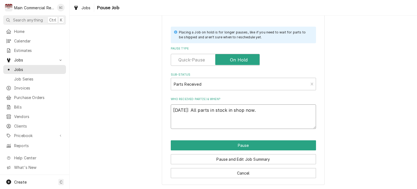
type textarea "x"
type textarea "10/7/25: All parts in stock in shop now."
type textarea "x"
type textarea "10/7/25: All parts in stock in shop now. -"
type textarea "x"
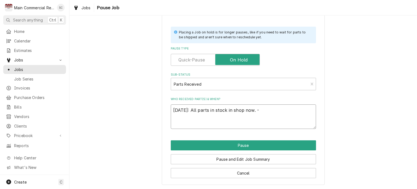
type textarea "10/7/25: All parts in stock in shop now. -s"
type textarea "x"
type textarea "10/7/25: All parts in stock in shop now. -sr"
type textarea "x"
type textarea "10/7/25: All parts in stock in shop now. -src"
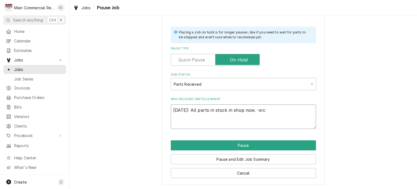
type textarea "x"
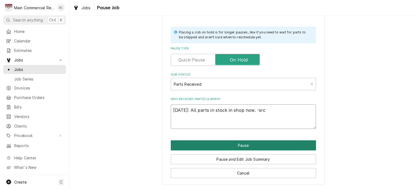
type textarea "10/7/25: All parts in stock in shop now. -src"
click at [223, 147] on button "Pause" at bounding box center [243, 145] width 145 height 10
type textarea "x"
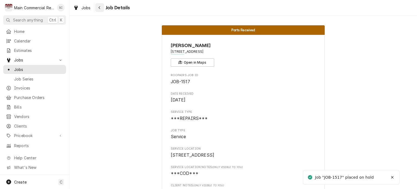
click at [96, 7] on button "Navigate back" at bounding box center [99, 7] width 9 height 9
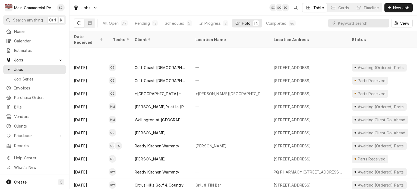
scroll to position [38, 0]
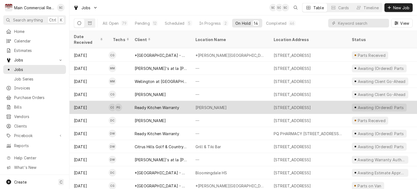
click at [247, 101] on div "[PERSON_NAME]" at bounding box center [230, 107] width 78 height 13
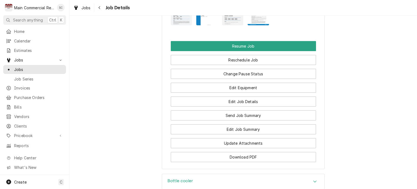
scroll to position [951, 0]
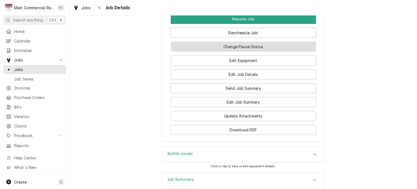
click at [242, 52] on button "Change Pause Status" at bounding box center [243, 47] width 145 height 10
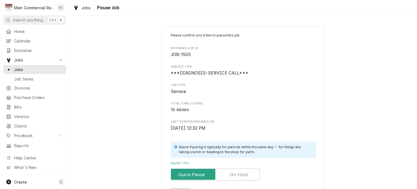
scroll to position [109, 0]
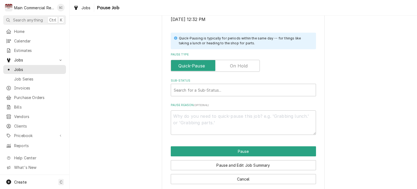
click at [233, 67] on label "Pause Type" at bounding box center [215, 66] width 89 height 12
click at [233, 67] on input "Pause Type" at bounding box center [215, 66] width 84 height 12
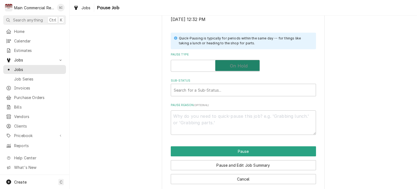
checkbox input "true"
click at [234, 92] on div "Sub-Status" at bounding box center [243, 90] width 139 height 10
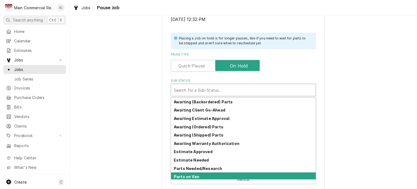
scroll to position [27, 0]
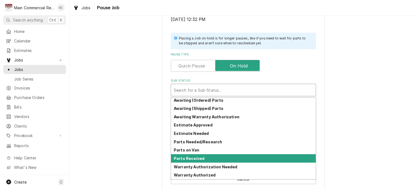
click at [203, 158] on div "Parts Received" at bounding box center [243, 158] width 145 height 8
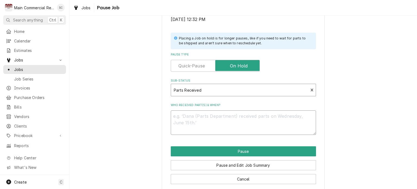
click at [203, 119] on textarea "Who received part(s) & when?" at bounding box center [243, 122] width 145 height 24
type textarea "x"
type textarea "1"
type textarea "x"
type textarea "10"
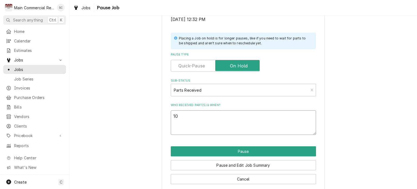
type textarea "x"
type textarea "10/"
type textarea "x"
type textarea "10/7"
type textarea "x"
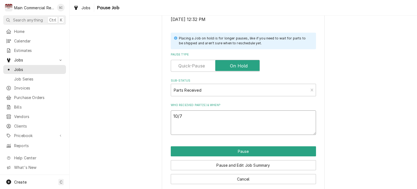
type textarea "10/7/"
type textarea "x"
type textarea "10/7/2"
type textarea "x"
type textarea "[DATE]"
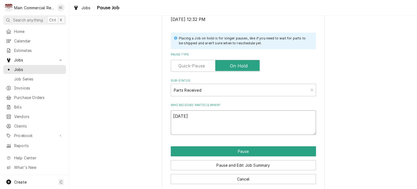
type textarea "x"
type textarea "[DATE]:"
type textarea "x"
type textarea "[DATE]:p"
type textarea "x"
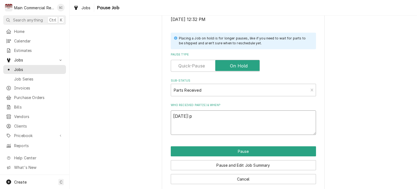
type textarea "[DATE]:pa"
type textarea "x"
type textarea "[DATE]:par"
type textarea "x"
type textarea "[DATE]:part"
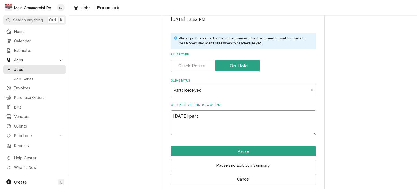
type textarea "x"
type textarea "[DATE]:part"
type textarea "x"
type textarea "[DATE]:part i"
type textarea "x"
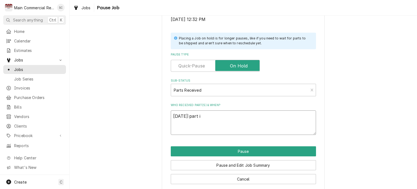
type textarea "[DATE]:part in"
type textarea "x"
type textarea "[DATE]:part in"
type textarea "x"
type textarea "[DATE]:part in s"
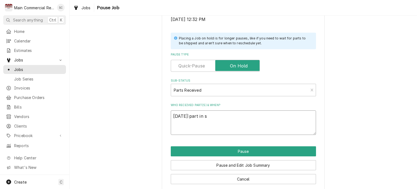
type textarea "x"
type textarea "[DATE]:part in sh"
type textarea "x"
type textarea "[DATE]:part in sho"
type textarea "x"
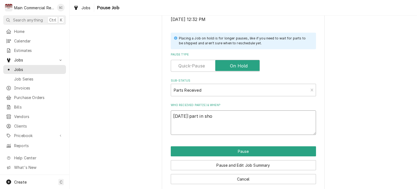
type textarea "[DATE]:part in shop"
type textarea "x"
type textarea "[DATE]:part in shop."
type textarea "x"
type textarea "[DATE]:part in shop."
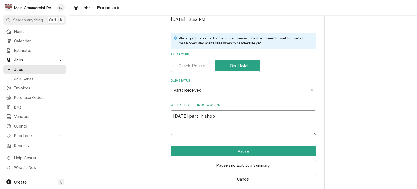
type textarea "x"
type textarea "[DATE]:part in shop. -"
type textarea "x"
type textarea "[DATE]:part in shop. -sr"
type textarea "x"
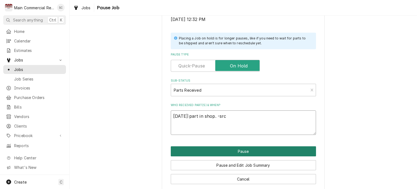
type textarea "[DATE]:part in shop. -src"
click at [226, 150] on button "Pause" at bounding box center [243, 151] width 145 height 10
type textarea "x"
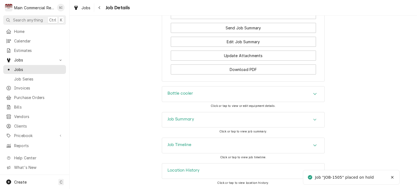
scroll to position [941, 0]
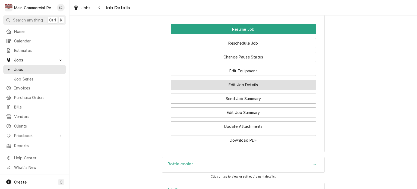
click at [233, 90] on button "Edit Job Details" at bounding box center [243, 85] width 145 height 10
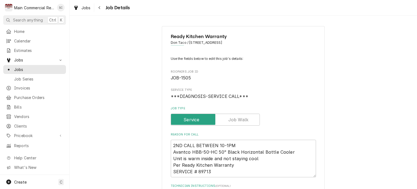
scroll to position [54, 0]
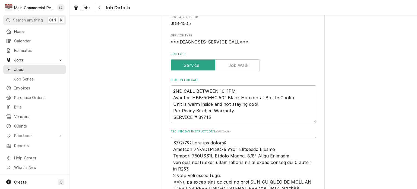
type textarea "[DATE]: They are sending: Avantco 178CAPTUBE40 0.04" Capillary Tubing Avantco 9…"
type textarea "x"
type textarea "1 [DATE]: They are sending: Avantco 178CAPTUBE40 0.04" Capillary Tubing Avantco…"
type textarea "x"
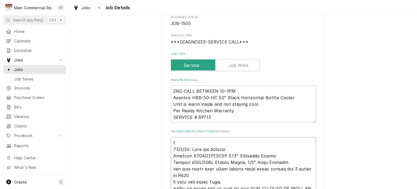
type textarea "10 [DATE]: They are sending: Avantco 178CAPTUBE40 0.04" Capillary Tubing Avantc…"
type textarea "x"
type textarea "10/ [DATE]: They are sending: Avantco 178CAPTUBE40 0.04" Capillary Tubing Avant…"
type textarea "x"
type textarea "10/7 [DATE]: They are sending: Avantco 178CAPTUBE40 0.04" Capillary Tubing Avan…"
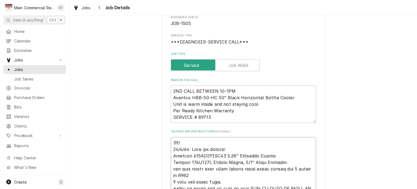
type textarea "x"
type textarea "10/7/ [DATE]: They are sending: Avantco 178CAPTUBE40 0.04" Capillary Tubing Ava…"
type textarea "x"
type textarea "10/7/2 [DATE]: They are sending: Avantco 178CAPTUBE40 0.04" Capillary Tubing Av…"
type textarea "x"
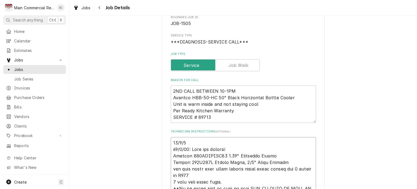
type textarea "[DATE] [DATE]: They are sending: Avantco 178CAPTUBE40 0.04" Capillary Tubing Av…"
type textarea "x"
type textarea "[DATE]: [DATE]: They are sending: Avantco 178CAPTUBE40 0.04" Capillary Tubing A…"
type textarea "x"
type textarea "[DATE]:p [DATE]: They are sending: Avantco 178CAPTUBE40 0.04" Capillary Tubing …"
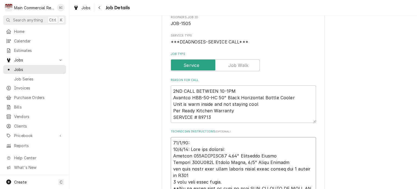
type textarea "x"
type textarea "[DATE]:pa [DATE]: They are sending: Avantco 178CAPTUBE40 0.04" Capillary Tubing…"
type textarea "x"
type textarea "[DATE]:par [DATE]: They are sending: Avantco 178CAPTUBE40 0.04" Capillary Tubin…"
type textarea "x"
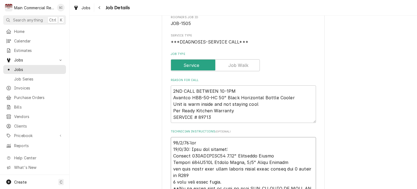
type textarea "[DATE]:part [DATE]: They are sending: Avantco 178CAPTUBE40 0.04" Capillary Tubi…"
type textarea "x"
type textarea "[DATE]:part [DATE]: They are sending: Avantco 178CAPTUBE40 0.04" Capillary Tubi…"
type textarea "x"
type textarea "[DATE]:part [DATE]: They are sending: Avantco 178CAPTUBE40 0.04" Capillary Tubi…"
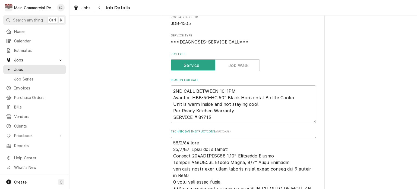
type textarea "x"
type textarea "[DATE]:par [DATE]: They are sending: Avantco 178CAPTUBE40 0.04" Capillary Tubin…"
type textarea "x"
type textarea "[DATE]:pa [DATE]: They are sending: Avantco 178CAPTUBE40 0.04" Capillary Tubing…"
type textarea "x"
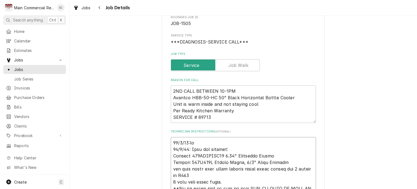
type textarea "[DATE]:p [DATE]: They are sending: Avantco 178CAPTUBE40 0.04" Capillary Tubing …"
type textarea "x"
type textarea "[DATE]: [DATE]: They are sending: Avantco 178CAPTUBE40 0.04" Capillary Tubing A…"
type textarea "x"
type textarea "[DATE]:P [DATE]: They are sending: Avantco 178CAPTUBE40 0.04" Capillary Tubing …"
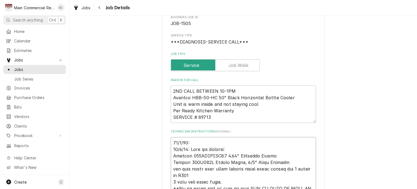
type textarea "x"
type textarea "[DATE]:Pa [DATE]: They are sending: Avantco 178CAPTUBE40 0.04" Capillary Tubing…"
type textarea "x"
type textarea "[DATE]:Par [DATE]: They are sending: Avantco 178CAPTUBE40 0.04" Capillary Tubin…"
type textarea "x"
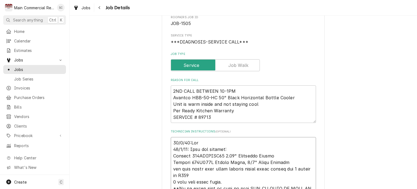
type textarea "[DATE]:Part [DATE]: They are sending: Avantco 178CAPTUBE40 0.04" Capillary Tubi…"
type textarea "x"
type textarea "[DATE]:Parts [DATE]: They are sending: Avantco 178CAPTUBE40 0.04" Capillary Tub…"
type textarea "x"
type textarea "[DATE]:Parts [DATE]: They are sending: Avantco 178CAPTUBE40 0.04" Capillary Tub…"
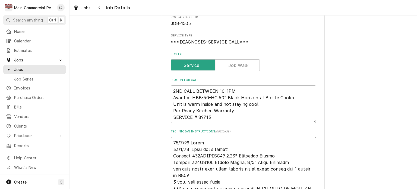
type textarea "x"
type textarea "[DATE]:Parts i [DATE]: They are sending: Avantco 178CAPTUBE40 0.04" Capillary T…"
type textarea "x"
type textarea "[DATE]:Parts in [DATE]: They are sending: Avantco 178CAPTUBE40 0.04" Capillary …"
type textarea "x"
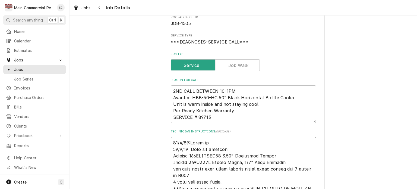
type textarea "[DATE]:Parts in [DATE]: They are sending: Avantco 178CAPTUBE40 0.04" Capillary …"
type textarea "x"
type textarea "[DATE]:Parts in s [DATE]: They are sending: Avantco 178CAPTUBE40 0.04" Capillar…"
type textarea "x"
type textarea "[DATE]:Parts in sh [DATE]: They are sending: Avantco 178CAPTUBE40 0.04" Capilla…"
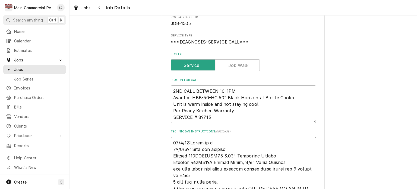
type textarea "x"
type textarea "[DATE]:Parts in shi [DATE]: They are sending: Avantco 178CAPTUBE40 0.04" Capill…"
type textarea "x"
type textarea "[DATE]:Parts in ship [DATE]: They are sending: Avantco 178CAPTUBE40 0.04" Capil…"
type textarea "x"
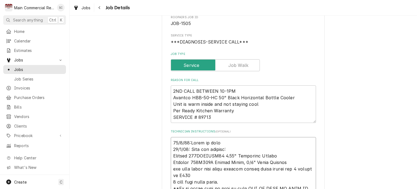
type textarea "[DATE]:Parts in shi [DATE]: They are sending: Avantco 178CAPTUBE40 0.04" Capill…"
type textarea "x"
type textarea "[DATE]:Parts in sh [DATE]: They are sending: Avantco 178CAPTUBE40 0.04" Capilla…"
type textarea "x"
type textarea "[DATE]:Parts in sho [DATE]: They are sending: Avantco 178CAPTUBE40 0.04" Capill…"
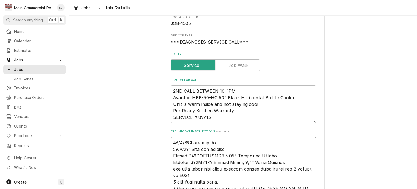
type textarea "x"
type textarea "[DATE]:Parts in shop [DATE]: They are sending: Avantco 178CAPTUBE40 0.04" Capil…"
type textarea "x"
type textarea "[DATE]:Parts in shop. [DATE]: They are sending: Avantco 178CAPTUBE40 0.04" Capi…"
type textarea "x"
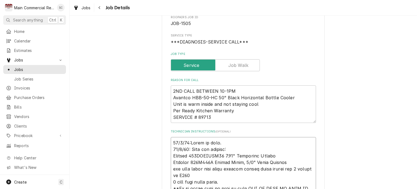
type textarea "[DATE]:Parts in shop.- [DATE]: They are sending: Avantco 178CAPTUBE40 0.04" Cap…"
type textarea "x"
type textarea "[DATE]:Parts in shop.-s [DATE]: They are sending: Avantco 178CAPTUBE40 0.04" Ca…"
type textarea "x"
type textarea "[DATE]:Parts in shop.-sr [DATE]: They are sending: Avantco 178CAPTUBE40 0.04" C…"
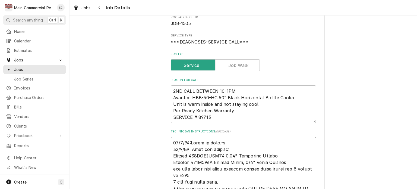
type textarea "x"
type textarea "[DATE]:Parts in shop.-src [DATE]: They are sending: Avantco 178CAPTUBE40 0.04" …"
type textarea "x"
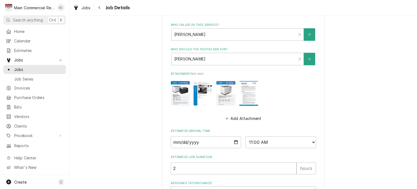
scroll to position [612, 0]
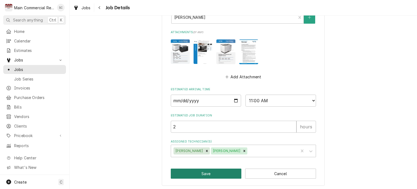
type textarea "[DATE]:Parts in shop.-src [DATE]: They are sending: Avantco 178CAPTUBE40 0.04" …"
click at [213, 174] on button "Save" at bounding box center [206, 174] width 71 height 10
type textarea "x"
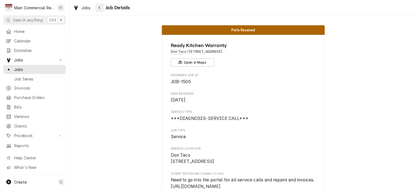
click at [101, 10] on div "Navigate back" at bounding box center [99, 7] width 5 height 5
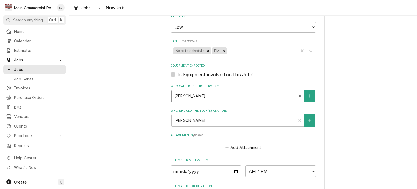
scroll to position [451, 0]
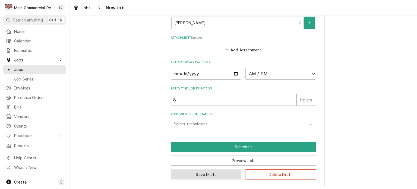
click at [220, 173] on button "Save Draft" at bounding box center [206, 174] width 71 height 10
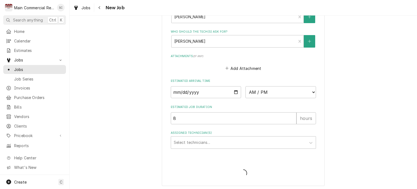
type textarea "x"
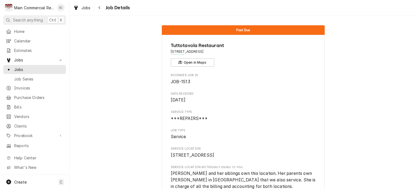
scroll to position [757, 0]
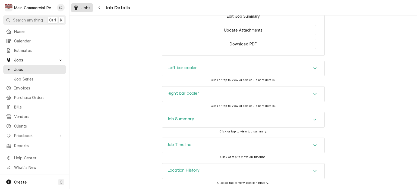
click at [86, 9] on span "Jobs" at bounding box center [86, 8] width 9 height 6
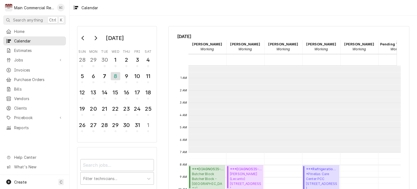
scroll to position [87, 0]
